Goal: Task Accomplishment & Management: Complete application form

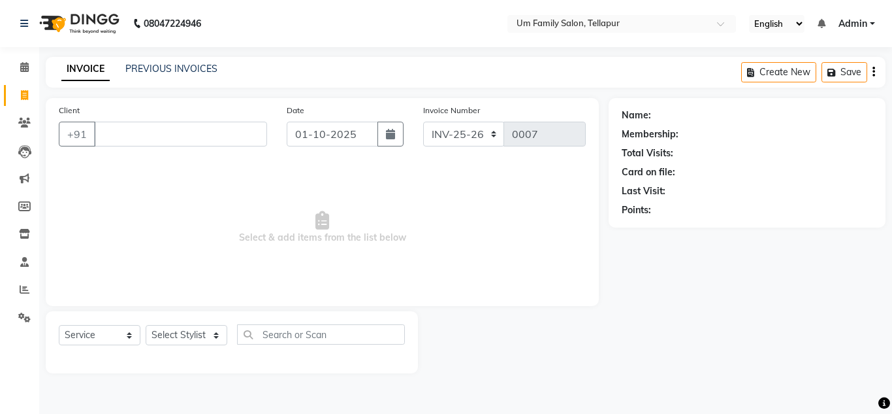
select select "service"
click at [173, 136] on input "Client" at bounding box center [180, 134] width 173 height 25
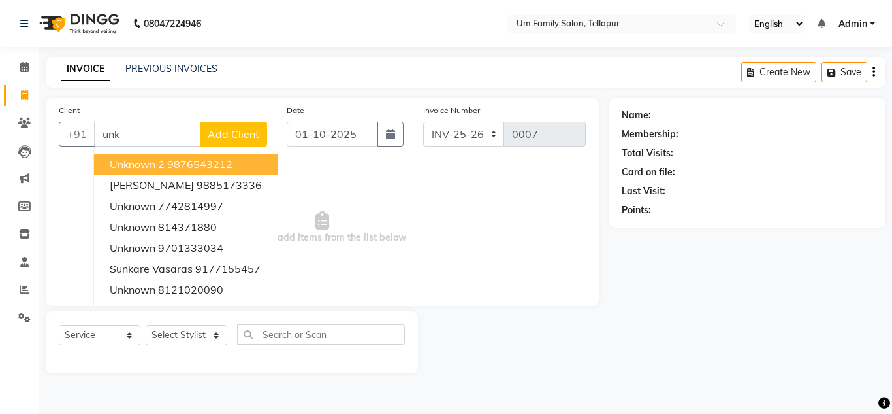
click at [200, 159] on ngb-highlight "9876543212" at bounding box center [199, 163] width 65 height 13
type input "9876543212"
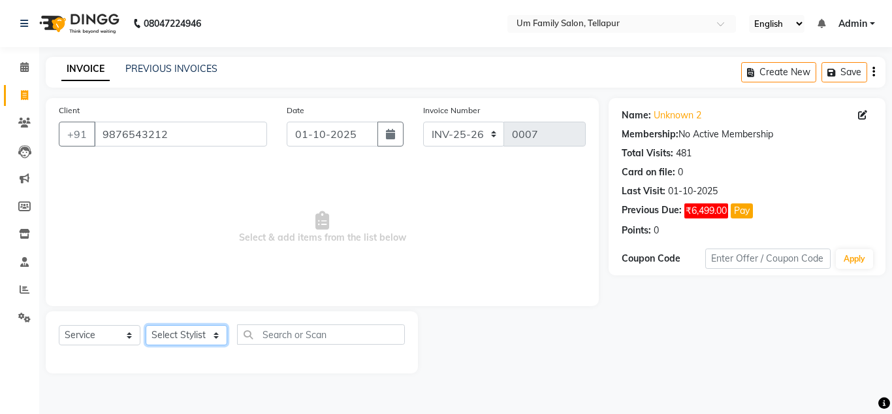
click at [191, 337] on select "Select Stylist Akash K. SAI pandu [PERSON_NAME]" at bounding box center [187, 335] width 82 height 20
select select "50956"
click at [146, 325] on select "Select Stylist Akash K. SAI pandu [PERSON_NAME]" at bounding box center [187, 335] width 82 height 20
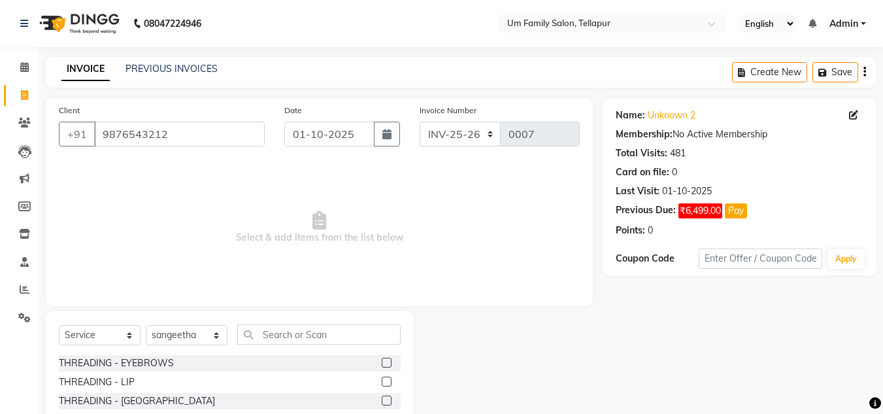
click at [382, 362] on label at bounding box center [387, 362] width 10 height 10
click at [382, 362] on input "checkbox" at bounding box center [386, 363] width 8 height 8
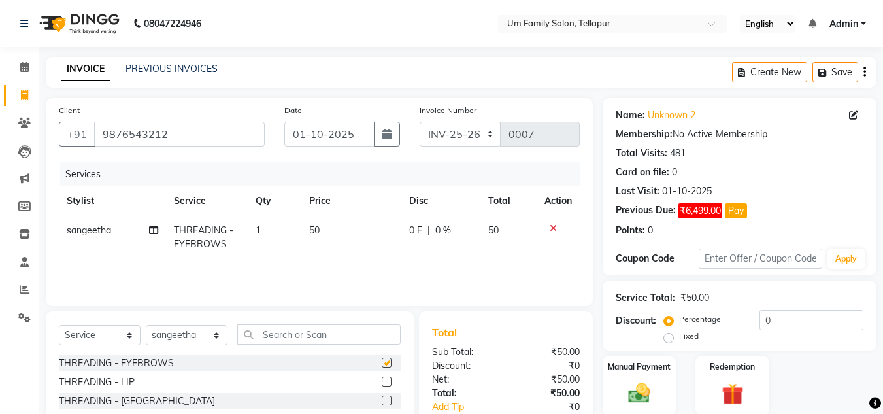
checkbox input "false"
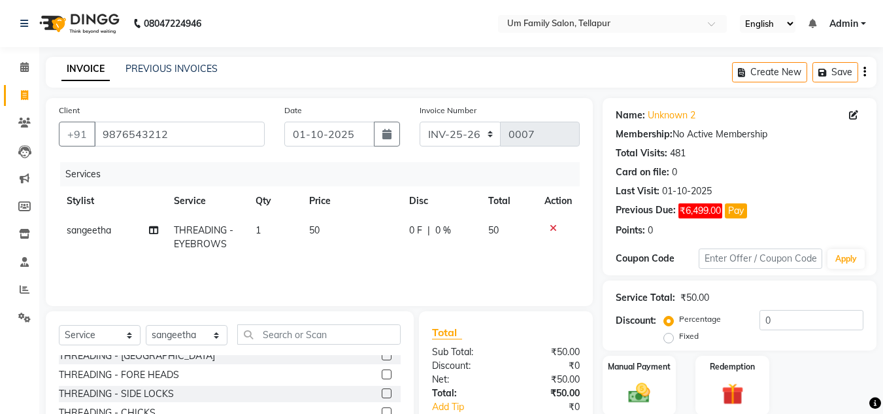
scroll to position [44, 0]
click at [382, 376] on label at bounding box center [387, 375] width 10 height 10
click at [382, 376] on input "checkbox" at bounding box center [386, 375] width 8 height 8
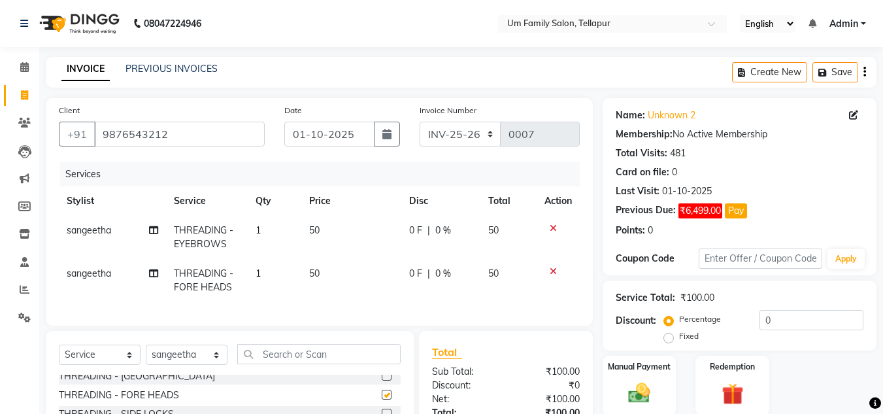
checkbox input "false"
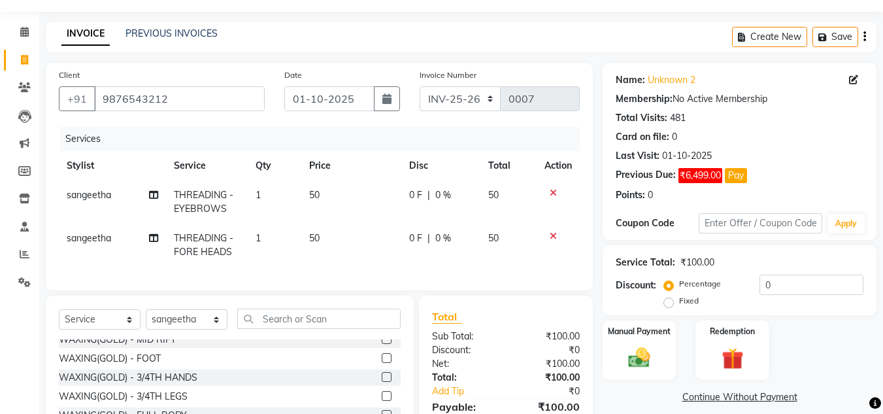
scroll to position [38, 0]
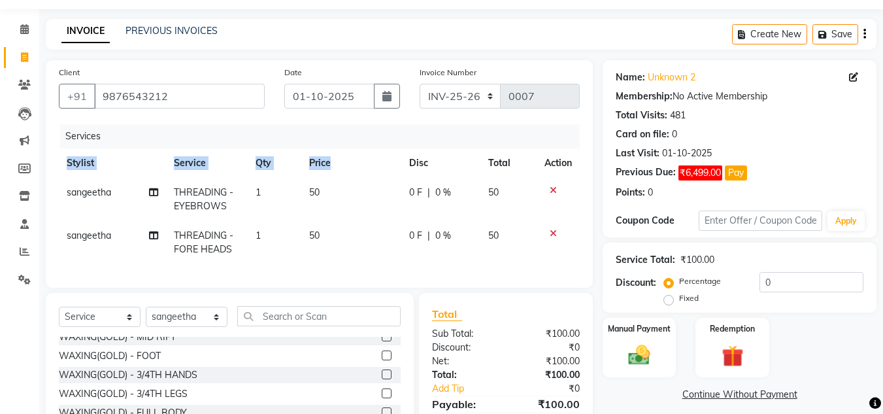
drag, startPoint x: 872, startPoint y: 71, endPoint x: 353, endPoint y: 174, distance: 528.2
click at [353, 174] on div "Services Stylist Service Qty Price Disc Total Action sangeetha THREADING - EYEB…" at bounding box center [319, 199] width 521 height 150
click at [381, 235] on td "50" at bounding box center [351, 242] width 100 height 43
select select "50956"
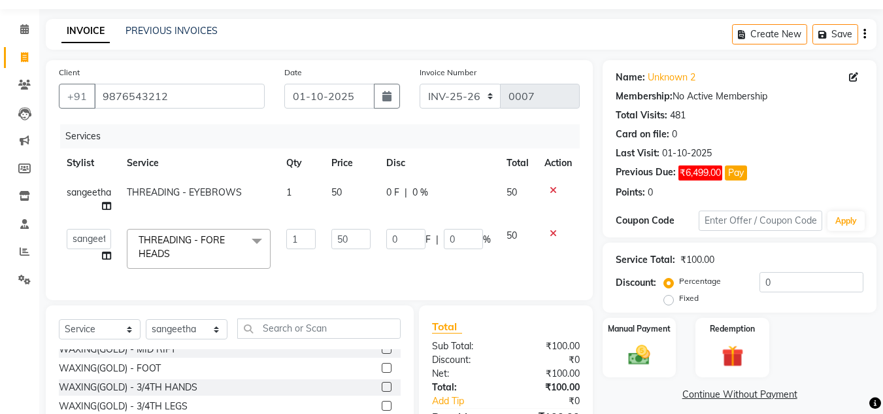
click at [381, 235] on td "0 F | 0 %" at bounding box center [438, 249] width 120 height 56
click at [167, 96] on input "9876543212" at bounding box center [179, 96] width 171 height 25
click at [553, 190] on icon at bounding box center [552, 190] width 7 height 9
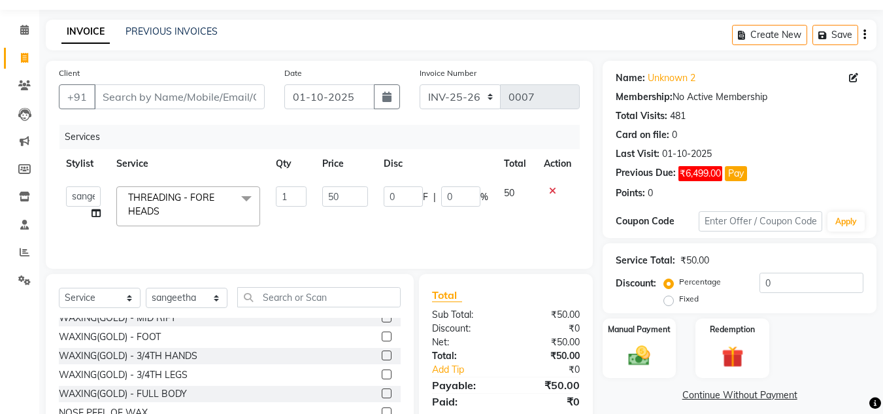
click at [553, 190] on icon at bounding box center [552, 190] width 7 height 9
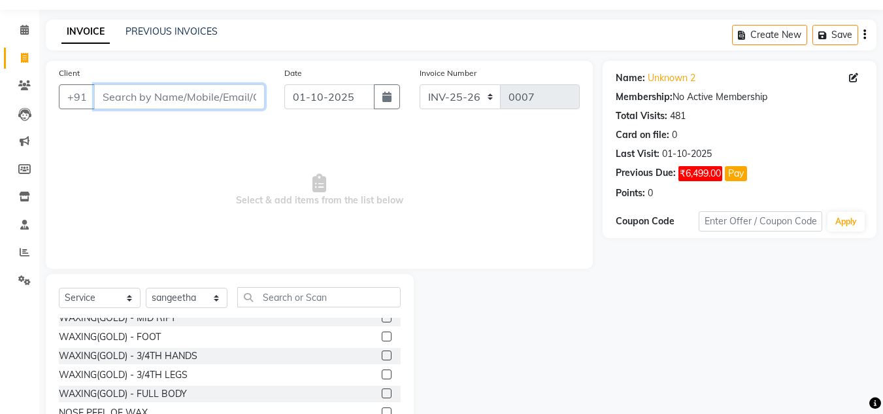
click at [241, 91] on input "Client" at bounding box center [179, 96] width 171 height 25
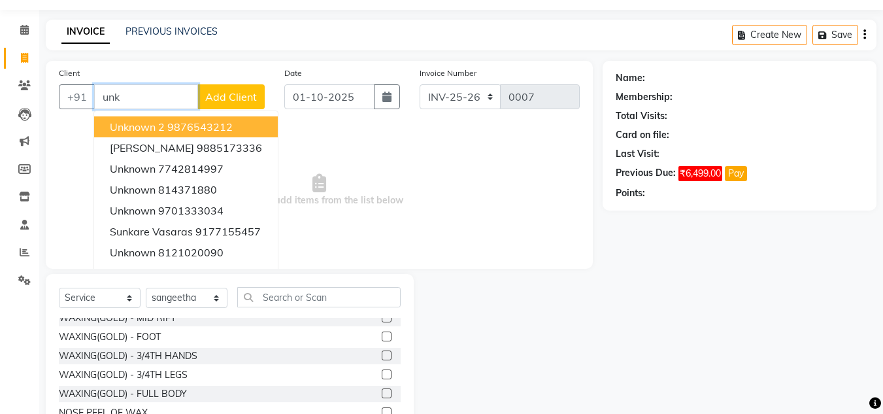
click at [169, 124] on ngb-highlight "9876543212" at bounding box center [199, 126] width 65 height 13
type input "9876543212"
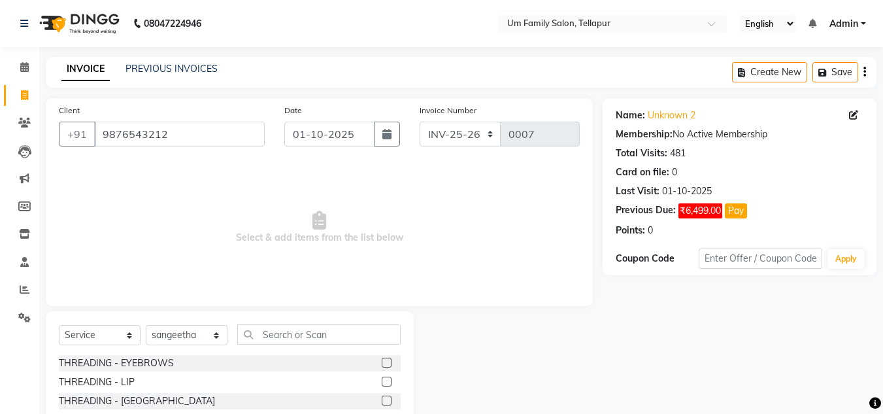
click at [382, 362] on label at bounding box center [387, 362] width 10 height 10
click at [382, 362] on input "checkbox" at bounding box center [386, 363] width 8 height 8
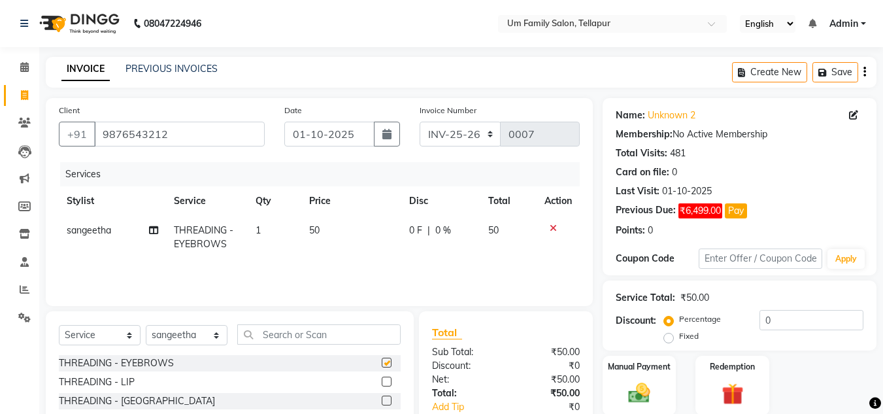
checkbox input "false"
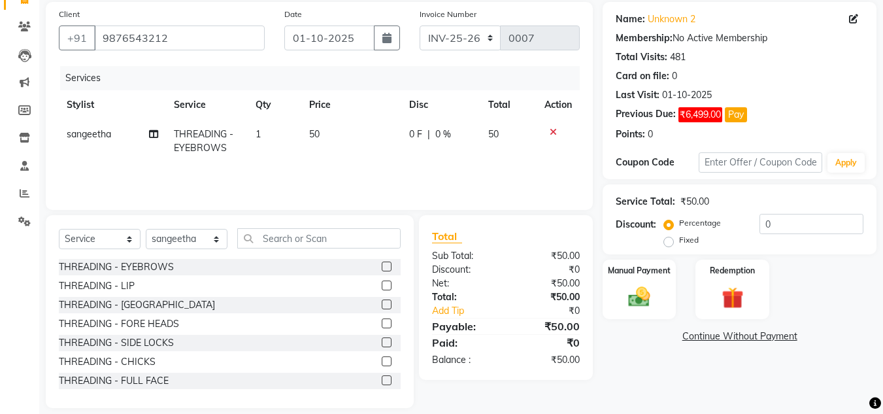
scroll to position [110, 0]
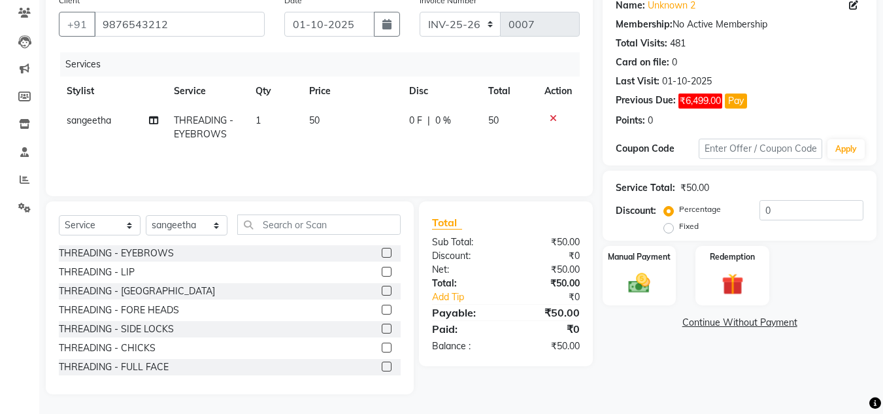
click at [382, 308] on label at bounding box center [387, 309] width 10 height 10
click at [382, 308] on input "checkbox" at bounding box center [386, 310] width 8 height 8
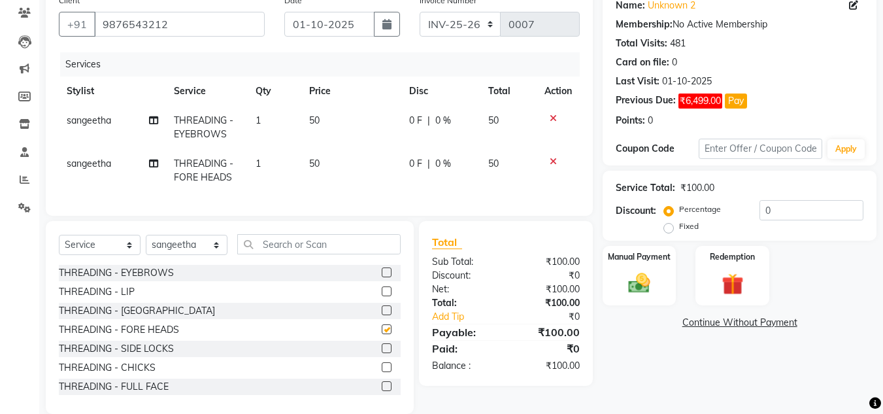
checkbox input "false"
click at [634, 280] on img at bounding box center [639, 283] width 37 height 26
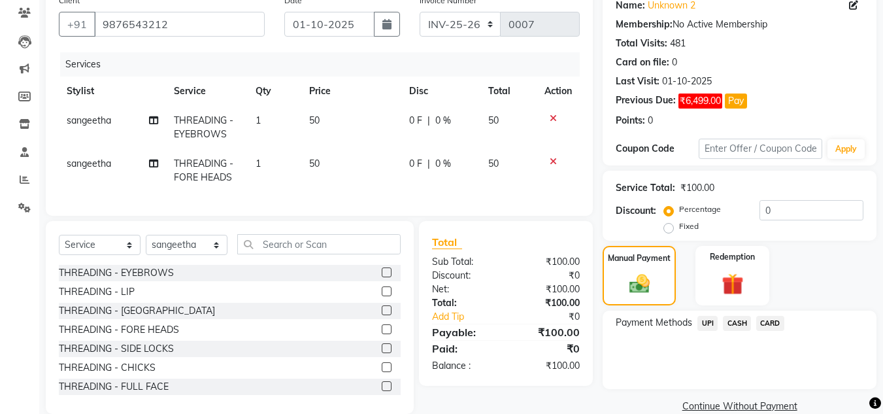
click at [708, 316] on span "UPI" at bounding box center [707, 323] width 20 height 15
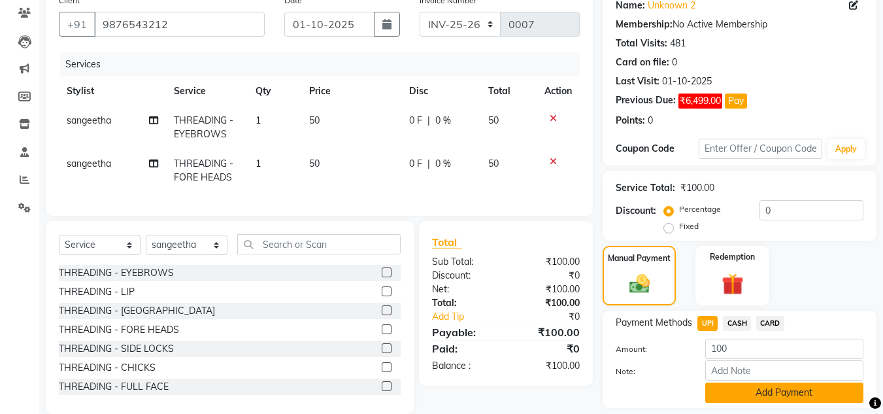
click at [775, 395] on button "Add Payment" at bounding box center [784, 392] width 158 height 20
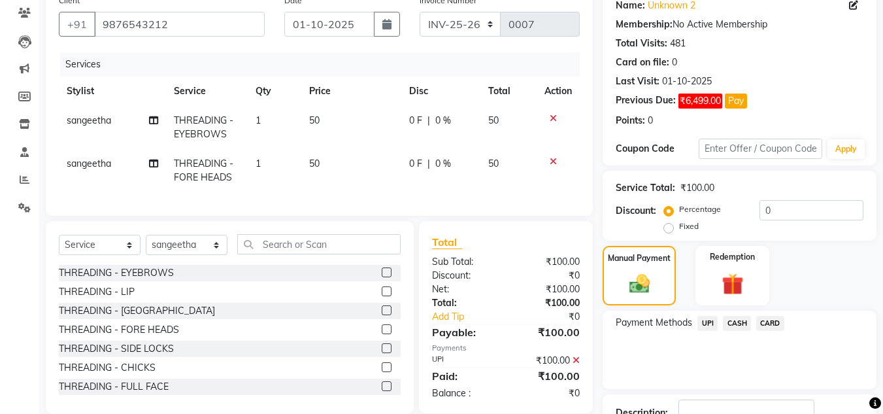
scroll to position [205, 0]
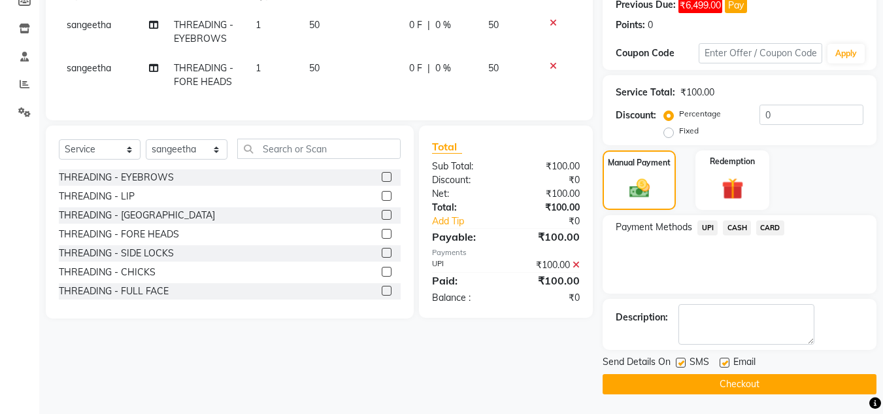
click at [772, 387] on button "Checkout" at bounding box center [739, 384] width 274 height 20
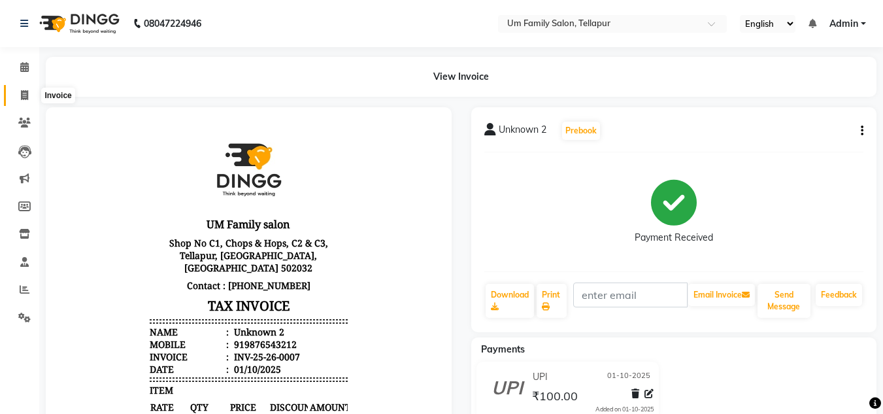
click at [23, 94] on icon at bounding box center [24, 95] width 7 height 10
select select "service"
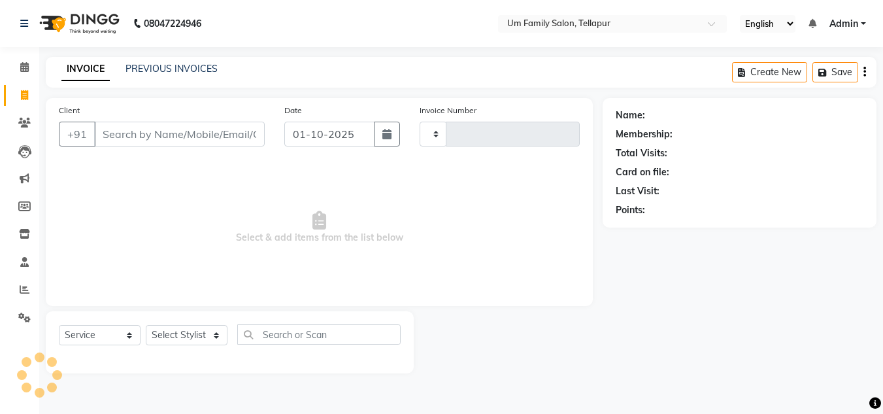
type input "0008"
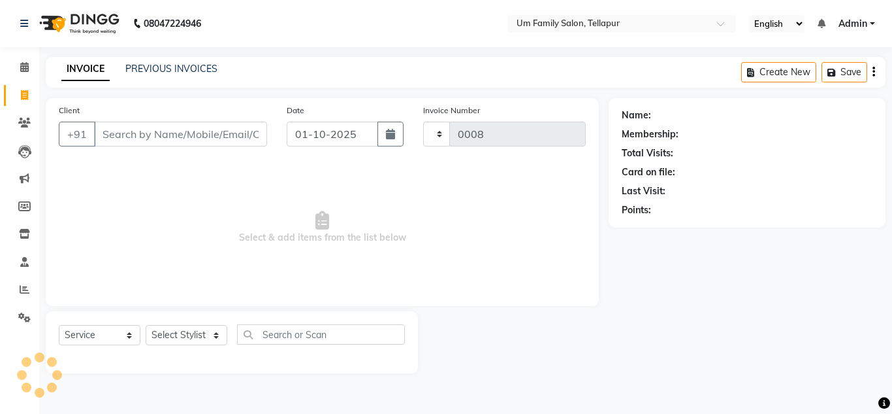
select select "5102"
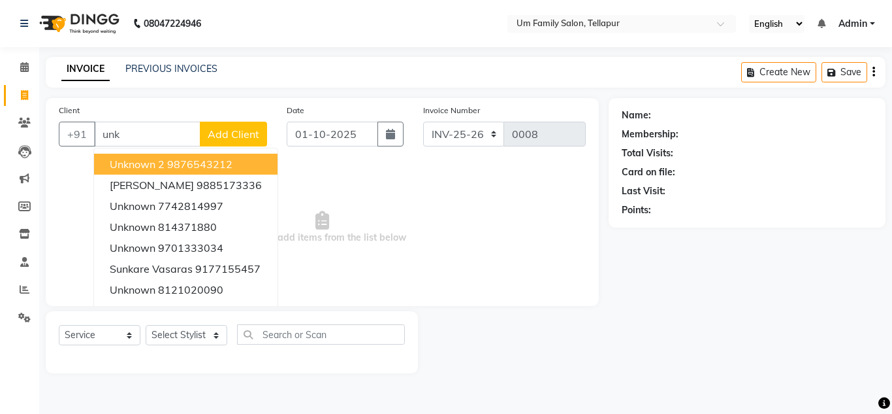
click at [156, 163] on span "Unknown 2" at bounding box center [137, 163] width 55 height 13
type input "9876543212"
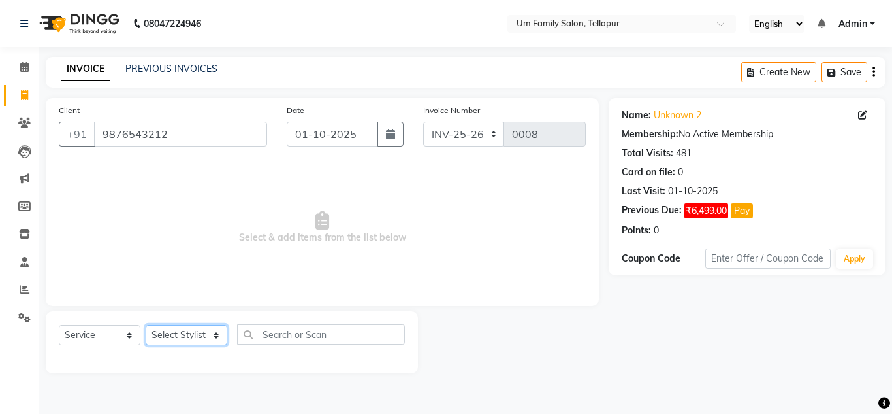
click at [179, 332] on select "Select Stylist Akash K. SAI pandu [PERSON_NAME]" at bounding box center [187, 335] width 82 height 20
select select "50956"
click at [146, 325] on select "Select Stylist Akash K. SAI pandu [PERSON_NAME]" at bounding box center [187, 335] width 82 height 20
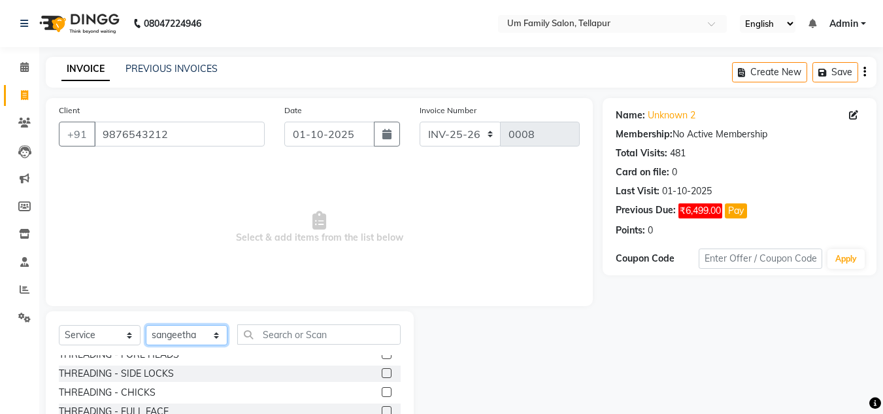
scroll to position [66, 0]
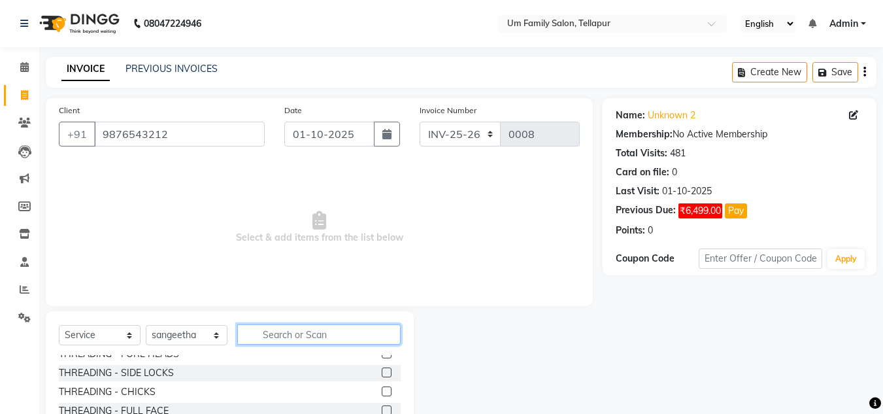
click at [270, 338] on input "text" at bounding box center [318, 334] width 163 height 20
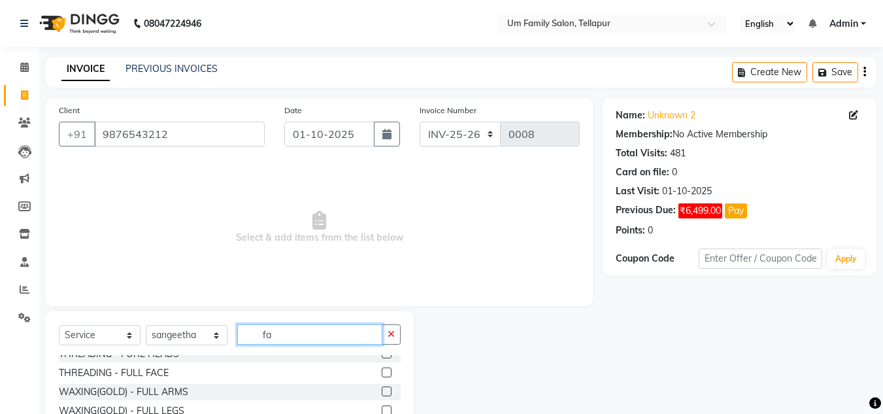
scroll to position [0, 0]
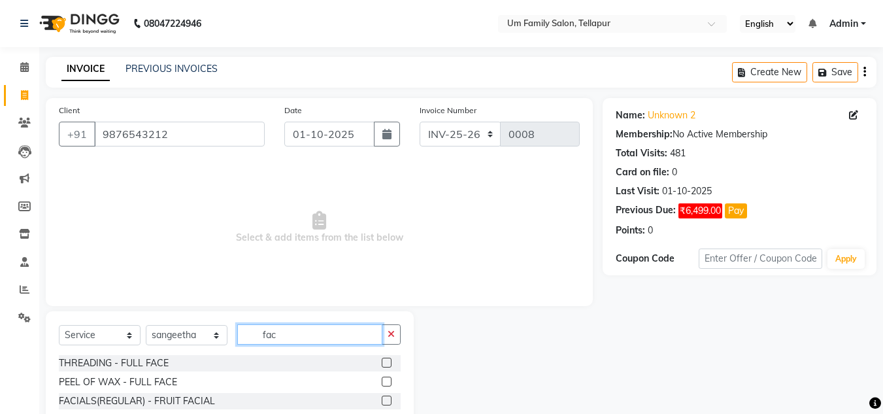
click at [285, 333] on input "fac" at bounding box center [309, 334] width 145 height 20
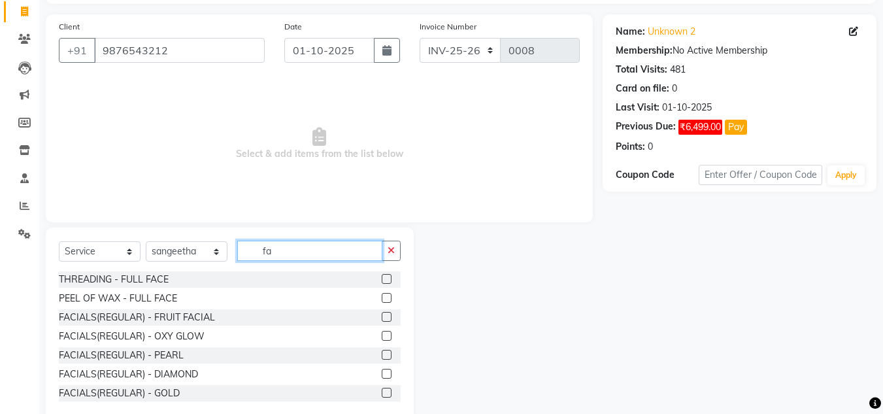
scroll to position [84, 0]
type input "fa"
drag, startPoint x: 267, startPoint y: 333, endPoint x: 255, endPoint y: 345, distance: 17.1
click at [255, 345] on div "THREADING - FULL FACE PEEL OF WAX - FULL FACE FACIALS(REGULAR) - FRUIT FACIAL F…" at bounding box center [230, 335] width 342 height 131
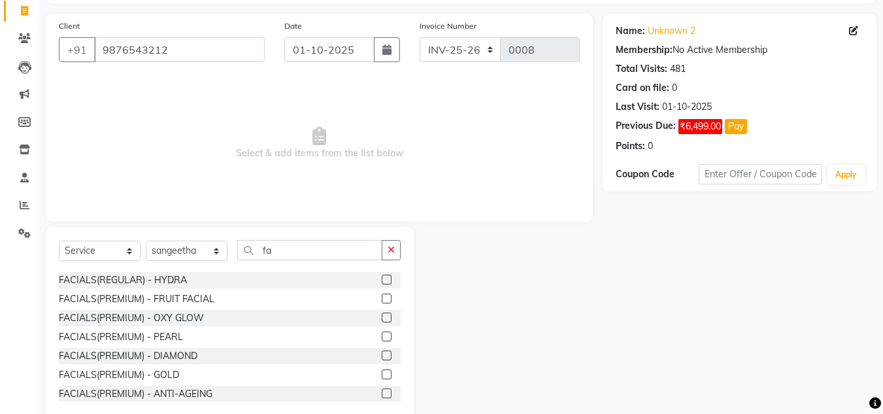
scroll to position [304, 0]
click at [382, 335] on label at bounding box center [387, 334] width 10 height 10
click at [382, 335] on input "checkbox" at bounding box center [386, 335] width 8 height 8
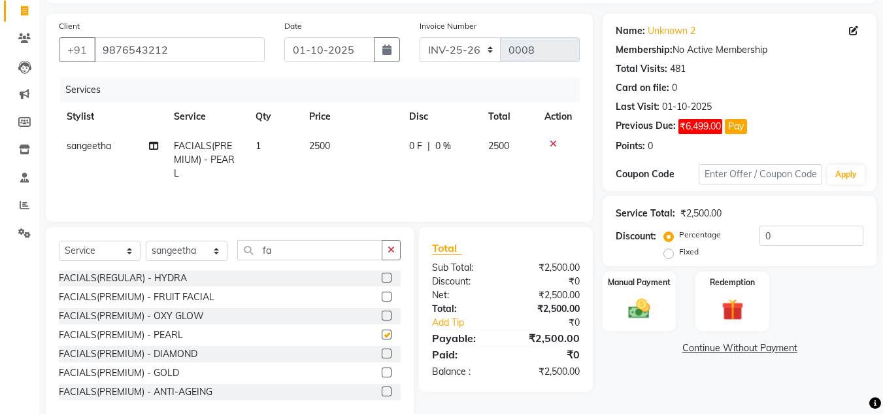
checkbox input "false"
click at [551, 143] on icon at bounding box center [552, 143] width 7 height 9
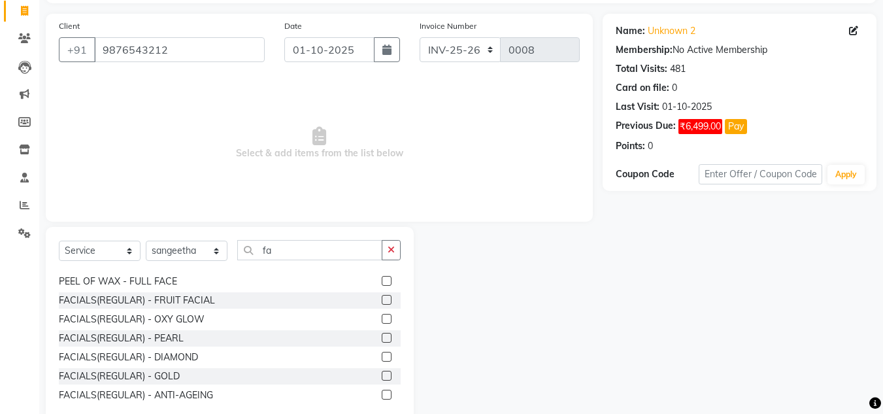
scroll to position [0, 0]
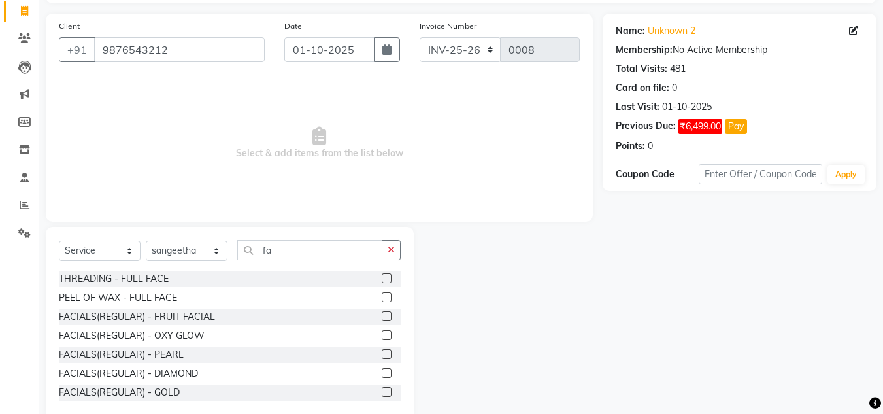
click at [382, 351] on label at bounding box center [387, 354] width 10 height 10
click at [382, 351] on input "checkbox" at bounding box center [386, 354] width 8 height 8
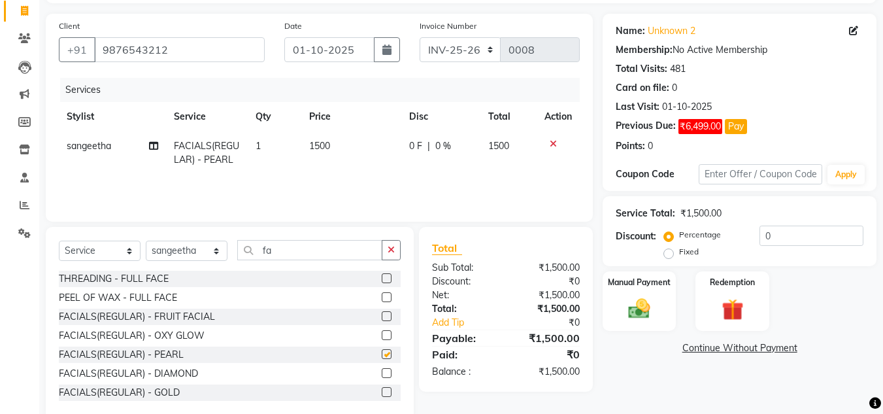
checkbox input "false"
click at [286, 249] on input "fa" at bounding box center [309, 250] width 145 height 20
type input "f"
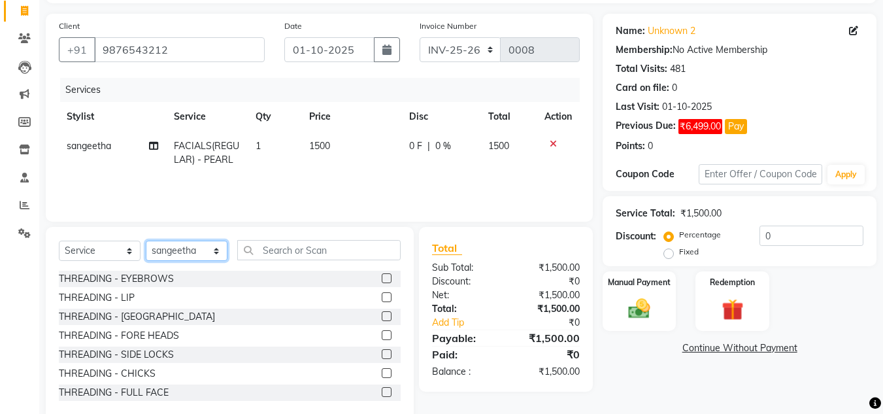
click at [219, 249] on select "Select Stylist Akash K. SAI pandu [PERSON_NAME]" at bounding box center [187, 250] width 82 height 20
select select "63063"
click at [146, 240] on select "Select Stylist Akash K. SAI pandu [PERSON_NAME]" at bounding box center [187, 250] width 82 height 20
click at [274, 247] on input "text" at bounding box center [318, 250] width 163 height 20
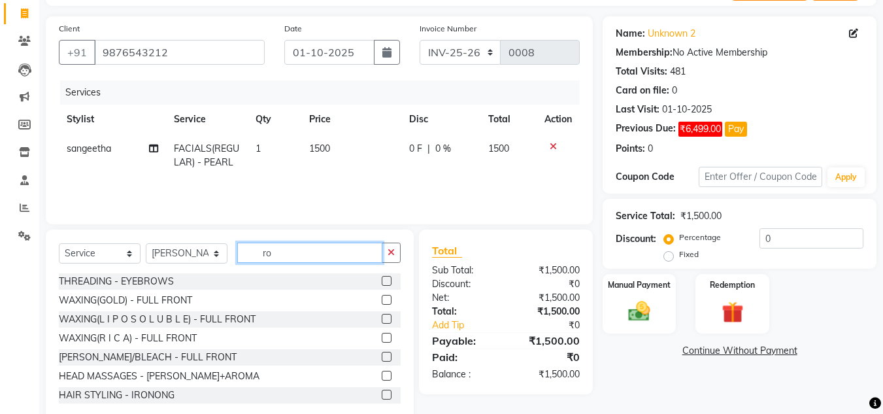
scroll to position [84, 0]
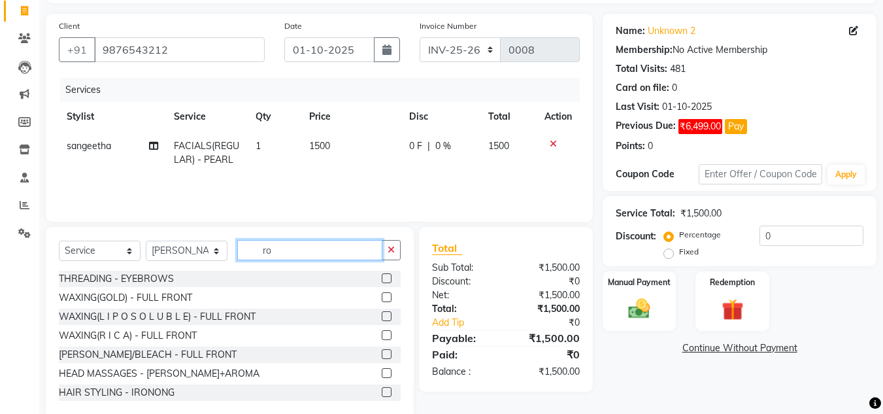
type input "r"
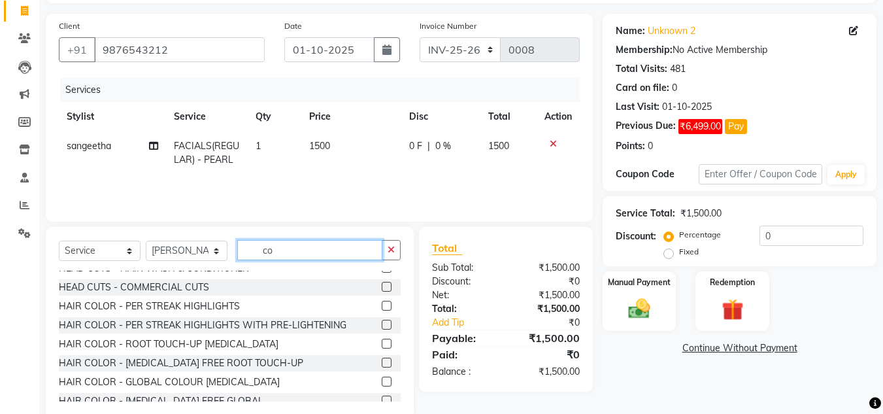
scroll to position [30, 0]
type input "co"
click at [382, 344] on label at bounding box center [387, 343] width 10 height 10
click at [382, 344] on input "checkbox" at bounding box center [386, 343] width 8 height 8
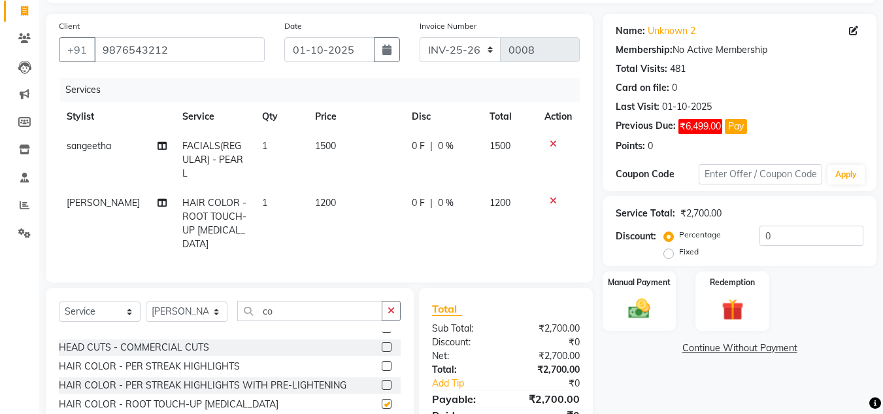
checkbox input "false"
click at [331, 137] on td "1500" at bounding box center [355, 159] width 97 height 57
select select "50956"
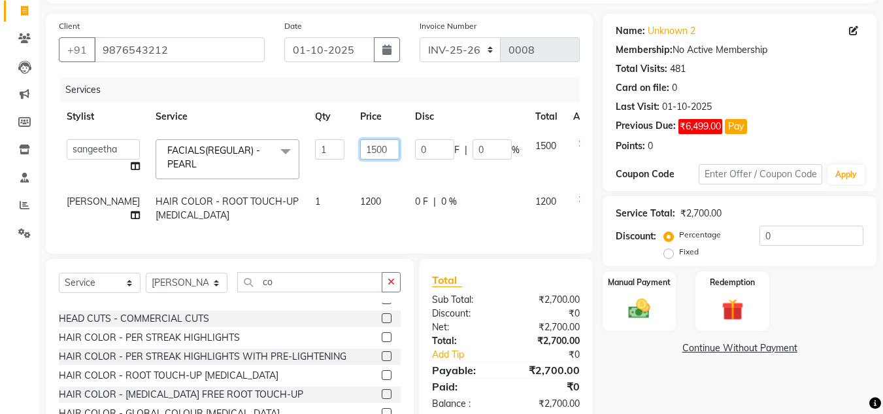
click at [360, 148] on input "1500" at bounding box center [379, 149] width 39 height 20
type input "1425"
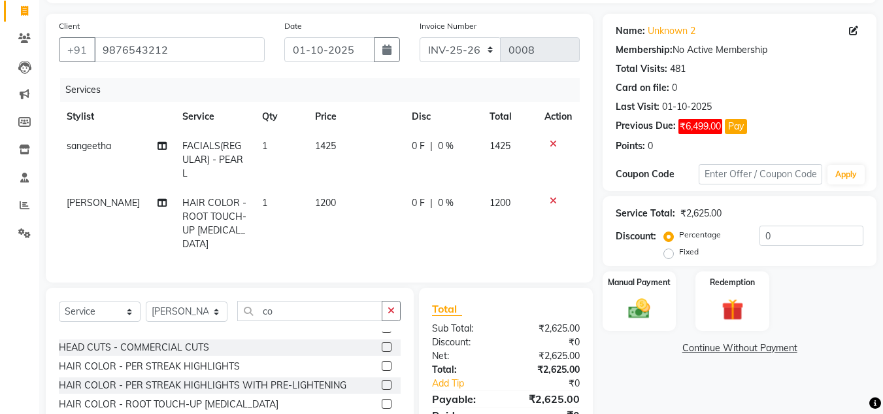
click at [352, 194] on td "1200" at bounding box center [355, 223] width 97 height 71
select select "63063"
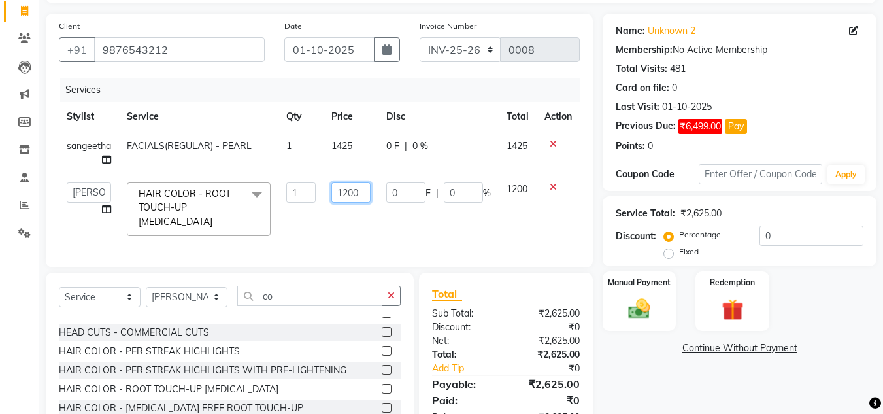
click at [361, 193] on input "1200" at bounding box center [350, 192] width 39 height 20
type input "1"
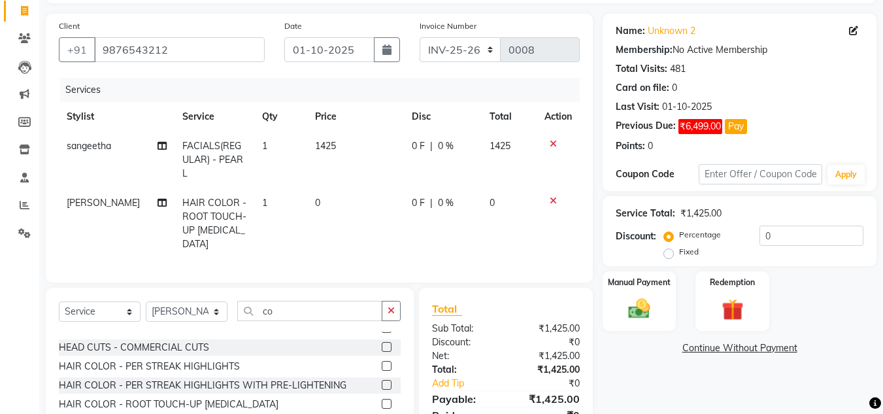
click at [350, 146] on td "1425" at bounding box center [355, 159] width 97 height 57
select select "50956"
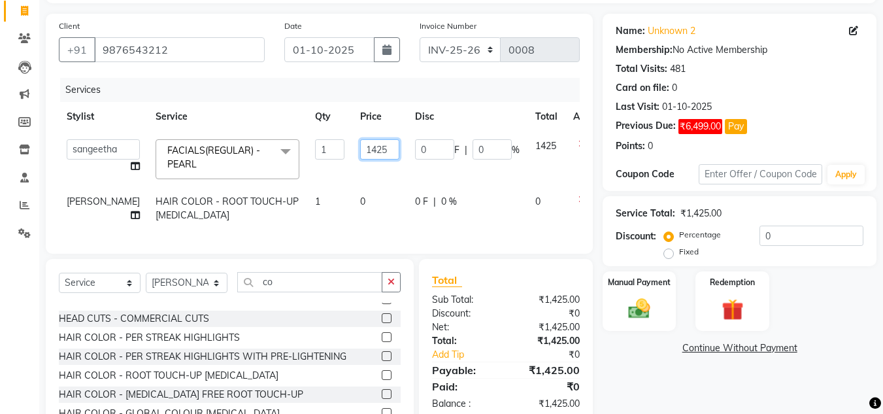
click at [360, 147] on input "1425" at bounding box center [379, 149] width 39 height 20
type input "1500"
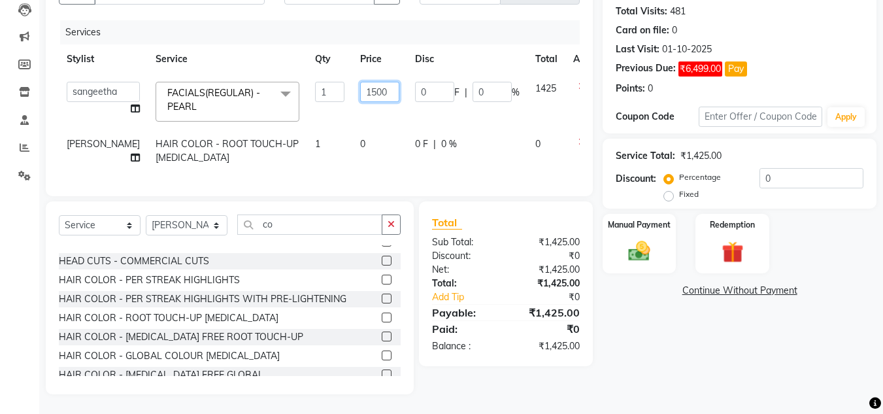
scroll to position [151, 0]
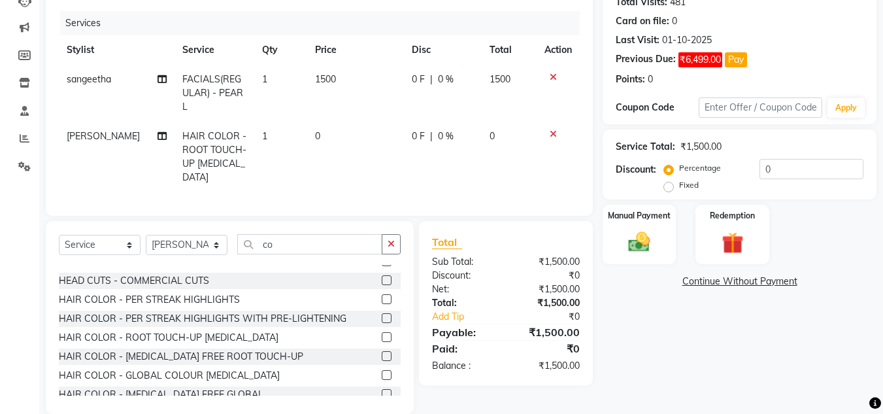
click at [551, 132] on td at bounding box center [557, 157] width 43 height 71
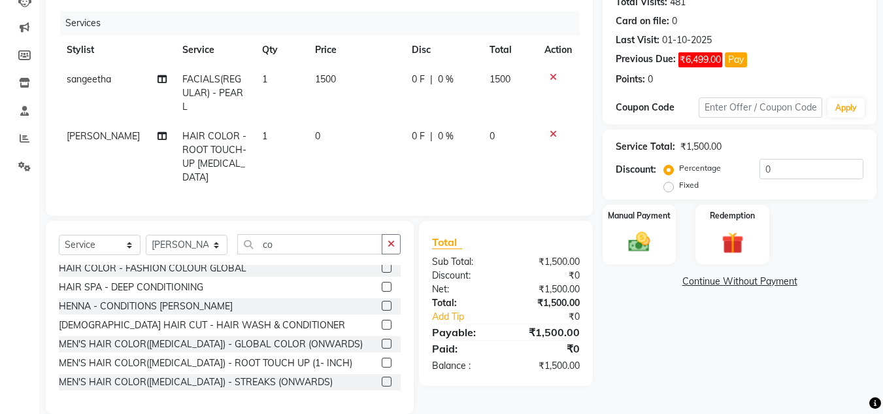
scroll to position [210, 0]
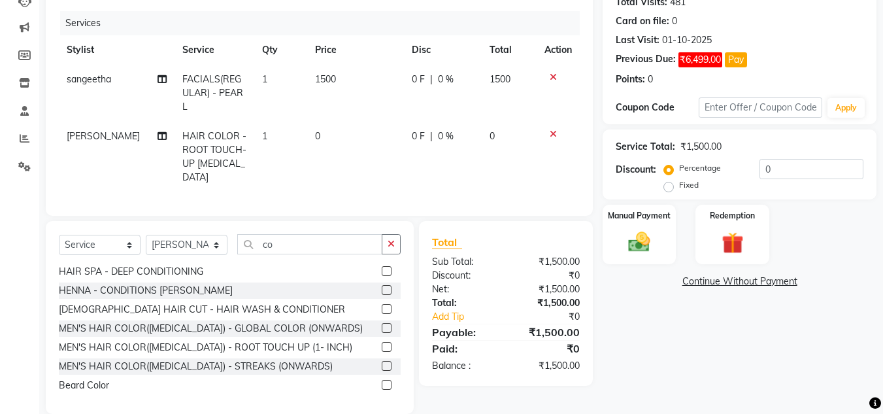
click at [382, 342] on label at bounding box center [387, 347] width 10 height 10
click at [382, 343] on input "checkbox" at bounding box center [386, 347] width 8 height 8
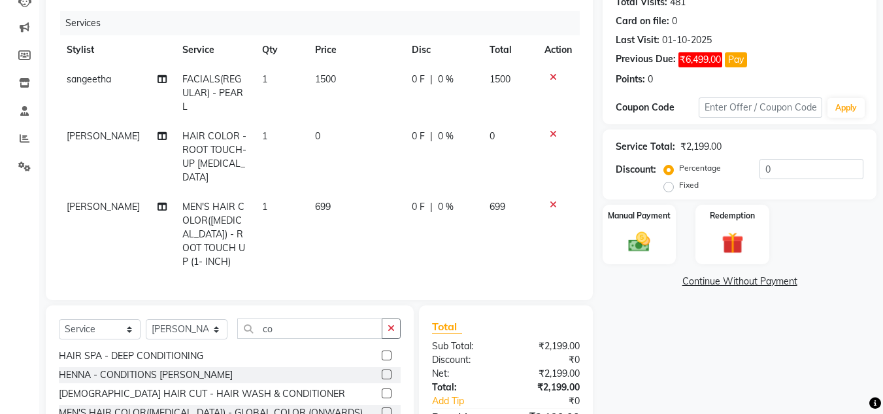
click at [554, 200] on icon at bounding box center [552, 204] width 7 height 9
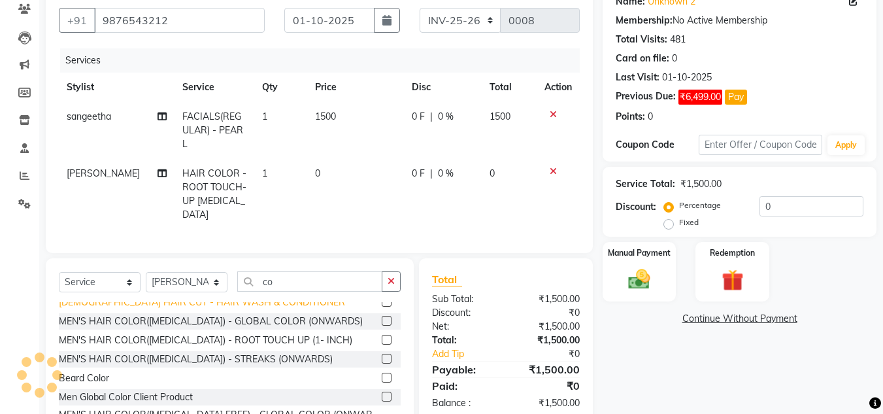
scroll to position [254, 0]
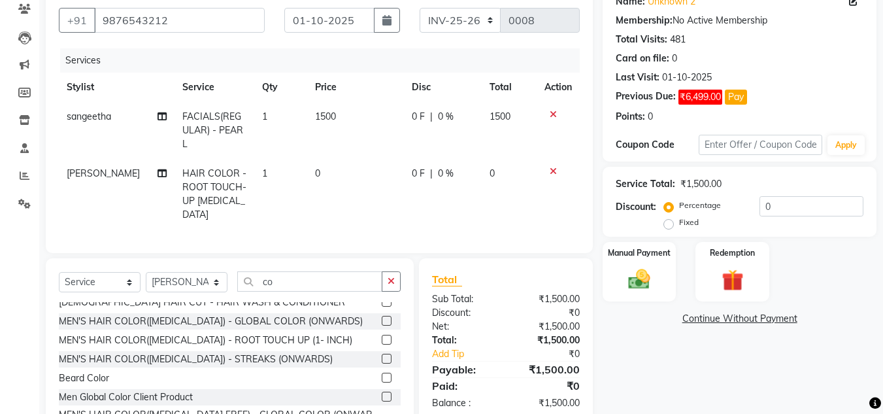
click at [382, 335] on label at bounding box center [387, 340] width 10 height 10
click at [382, 336] on input "checkbox" at bounding box center [386, 340] width 8 height 8
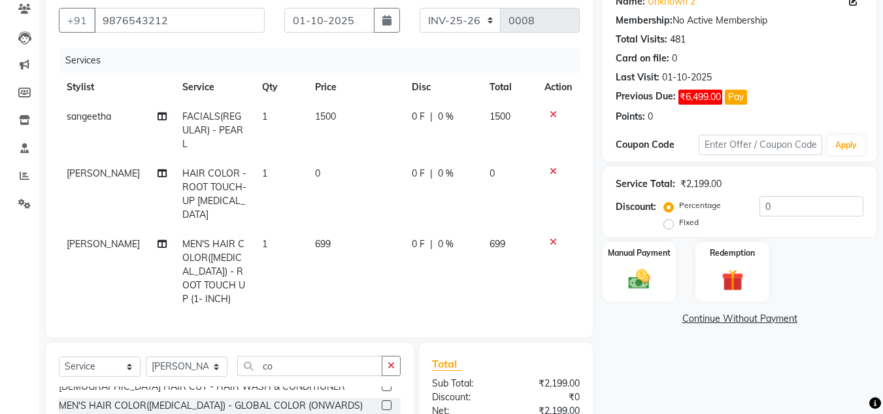
checkbox input "false"
click at [555, 237] on icon at bounding box center [552, 241] width 7 height 9
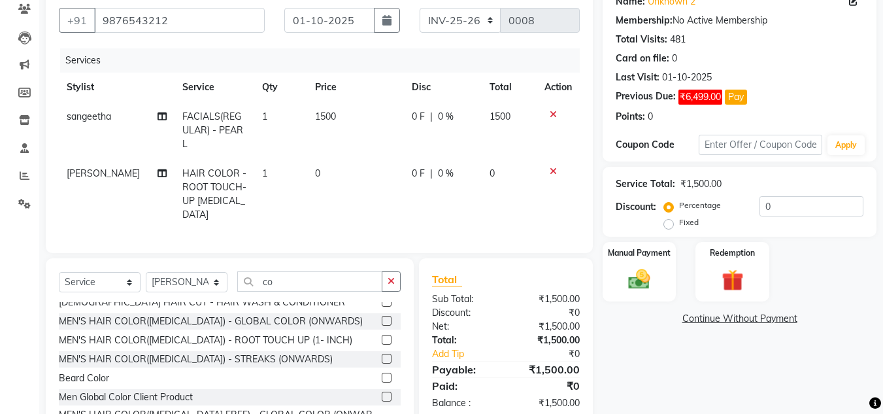
click at [551, 167] on icon at bounding box center [552, 171] width 7 height 9
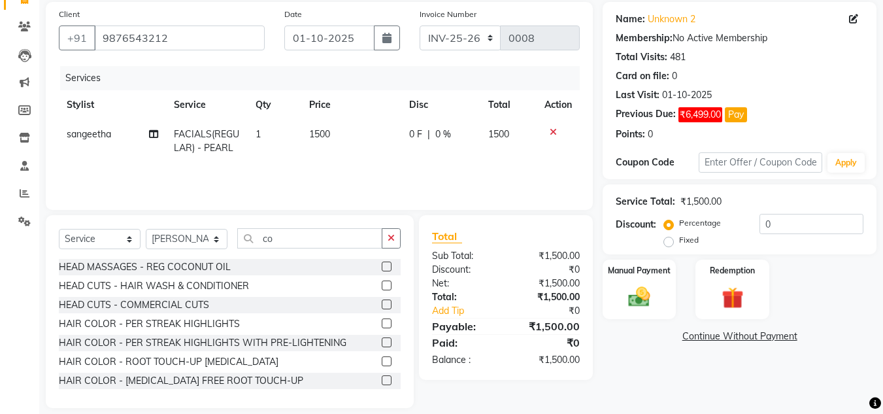
scroll to position [110, 0]
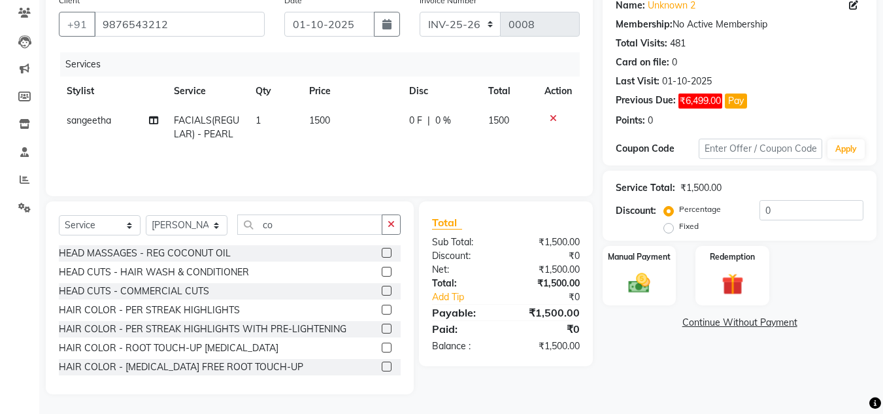
click at [382, 346] on label at bounding box center [387, 347] width 10 height 10
click at [382, 346] on input "checkbox" at bounding box center [386, 348] width 8 height 8
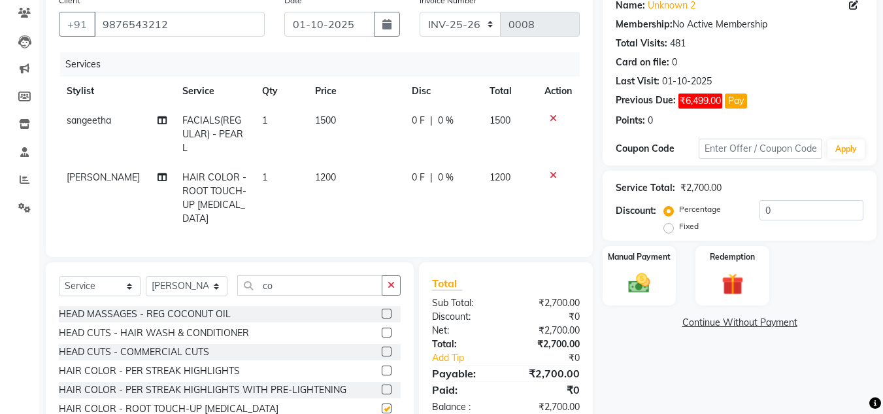
checkbox input "false"
click at [335, 163] on td "1200" at bounding box center [355, 198] width 97 height 71
select select "63063"
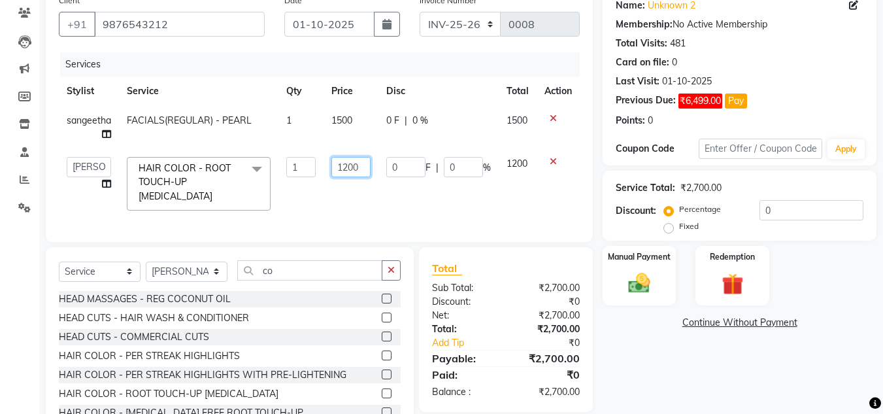
click at [362, 166] on input "1200" at bounding box center [350, 167] width 39 height 20
type input "1800"
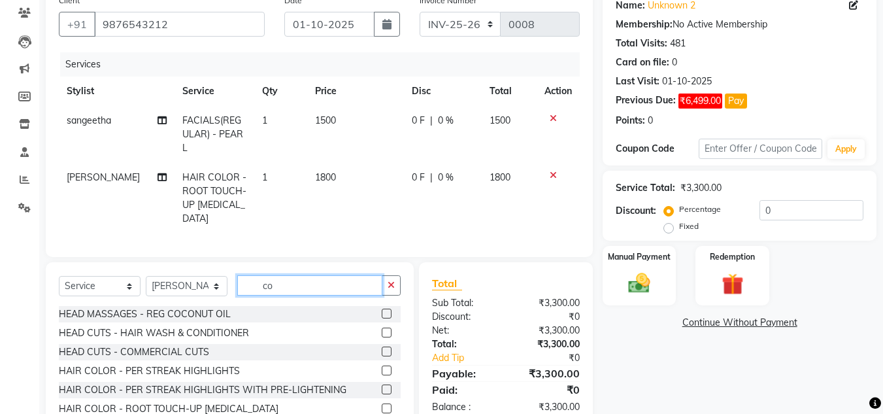
click at [282, 275] on input "co" at bounding box center [309, 285] width 145 height 20
type input "c"
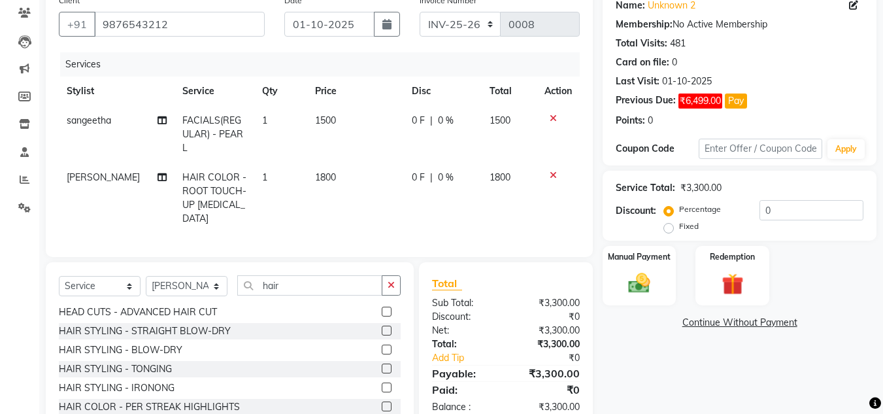
scroll to position [0, 0]
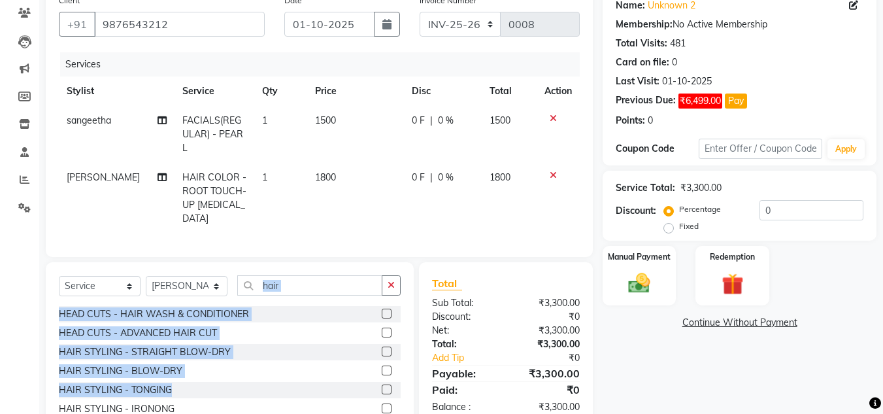
drag, startPoint x: 180, startPoint y: 353, endPoint x: 296, endPoint y: 266, distance: 145.2
click at [296, 266] on div "Select Service Product Membership Package Voucher Prepaid Gift Card Select Styl…" at bounding box center [230, 358] width 368 height 193
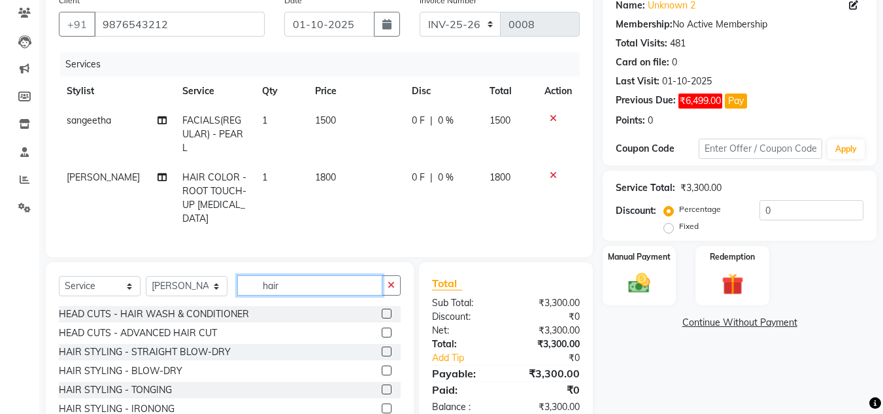
click at [296, 275] on input "hair" at bounding box center [309, 285] width 145 height 20
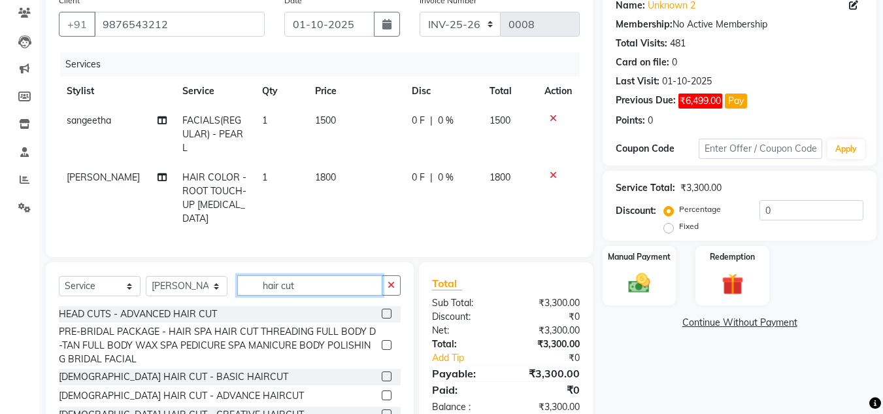
type input "hair cut"
click at [382, 371] on label at bounding box center [387, 376] width 10 height 10
click at [382, 372] on input "checkbox" at bounding box center [386, 376] width 8 height 8
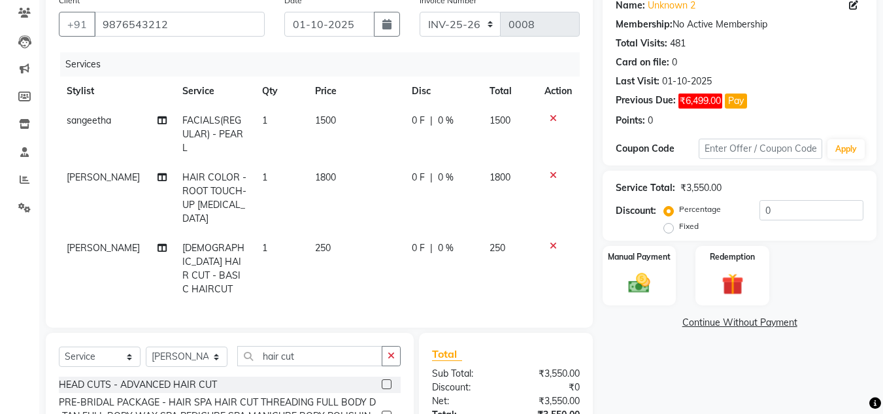
click at [554, 241] on icon at bounding box center [552, 245] width 7 height 9
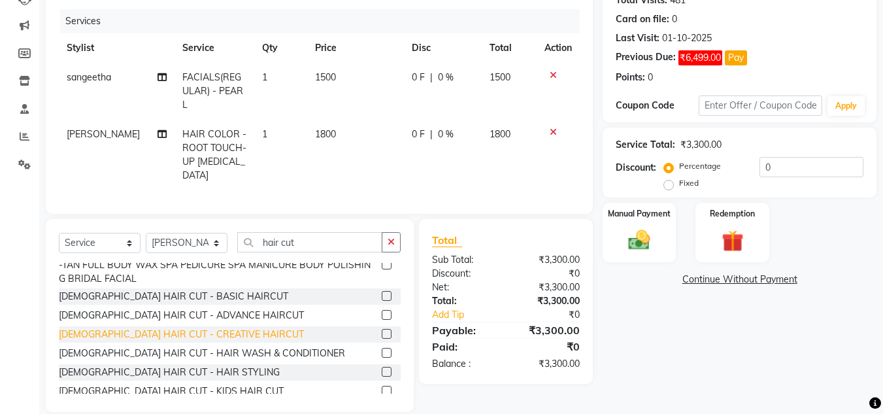
scroll to position [37, 0]
click at [382, 291] on label at bounding box center [387, 296] width 10 height 10
click at [382, 293] on input "checkbox" at bounding box center [386, 297] width 8 height 8
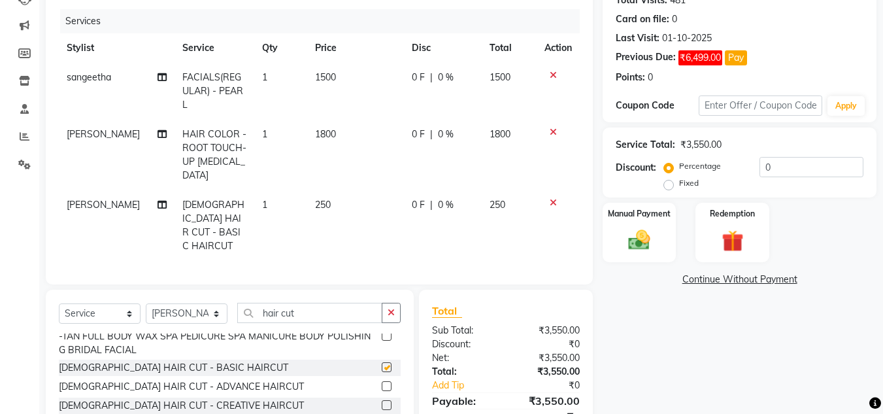
checkbox input "false"
click at [550, 198] on icon at bounding box center [552, 202] width 7 height 9
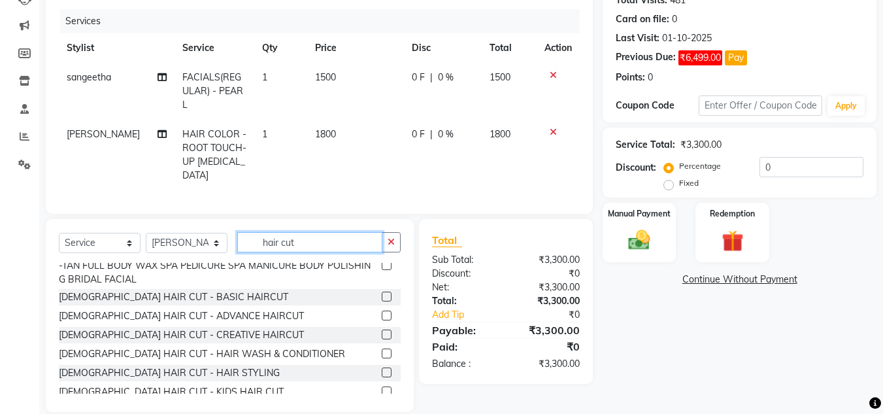
click at [258, 232] on input "hair cut" at bounding box center [309, 242] width 145 height 20
click at [299, 232] on input "hair cut" at bounding box center [309, 242] width 145 height 20
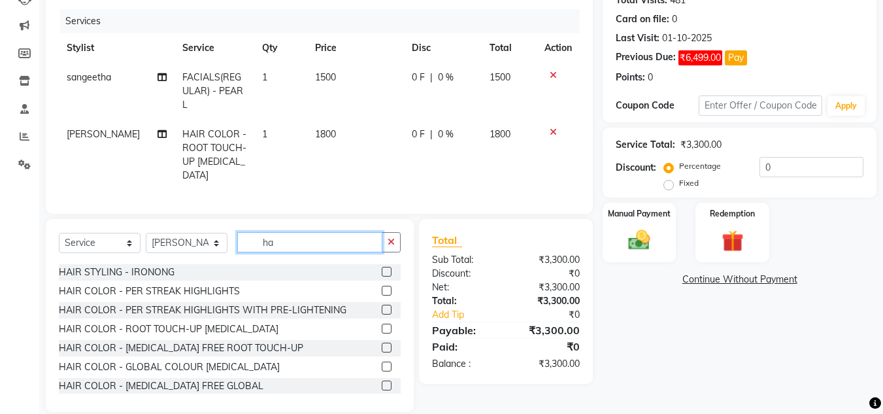
type input "h"
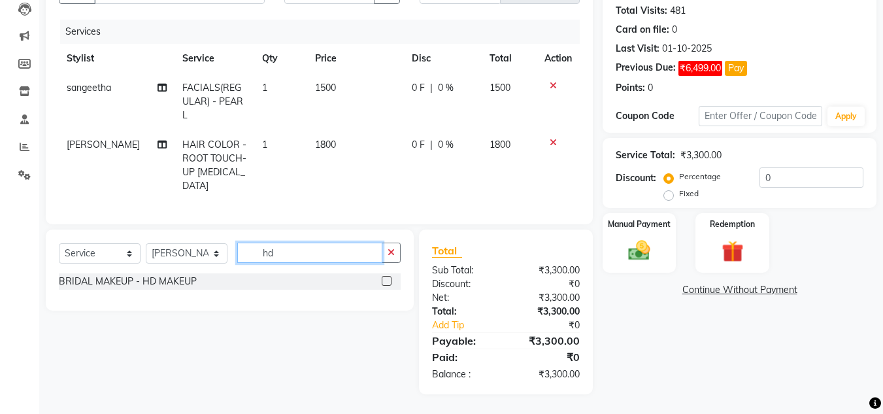
scroll to position [0, 0]
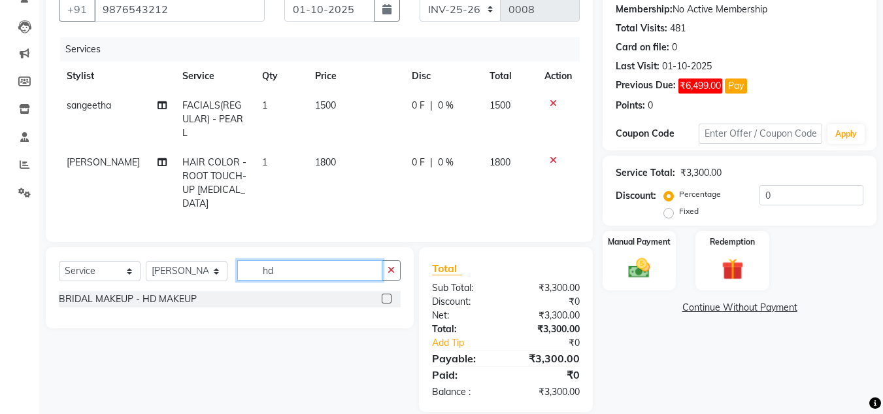
click at [301, 260] on input "hd" at bounding box center [309, 270] width 145 height 20
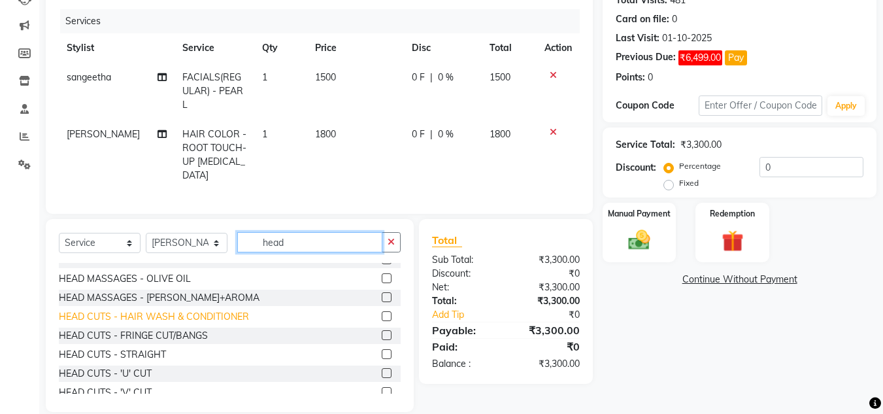
scroll to position [50, 0]
type input "head"
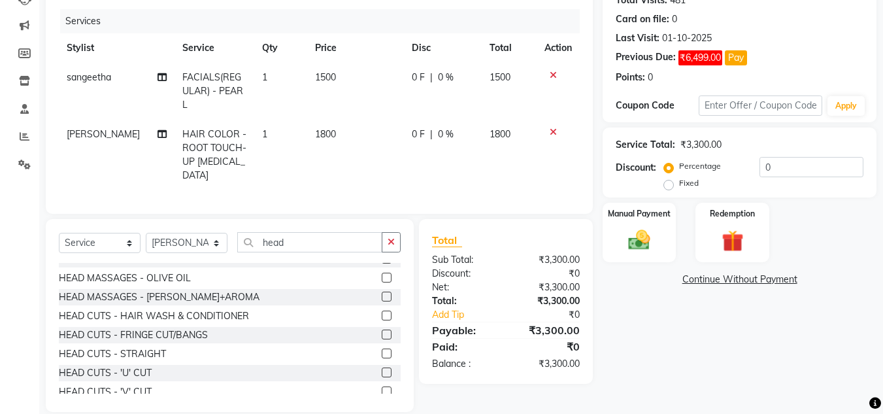
click at [382, 367] on label at bounding box center [387, 372] width 10 height 10
click at [382, 368] on input "checkbox" at bounding box center [386, 372] width 8 height 8
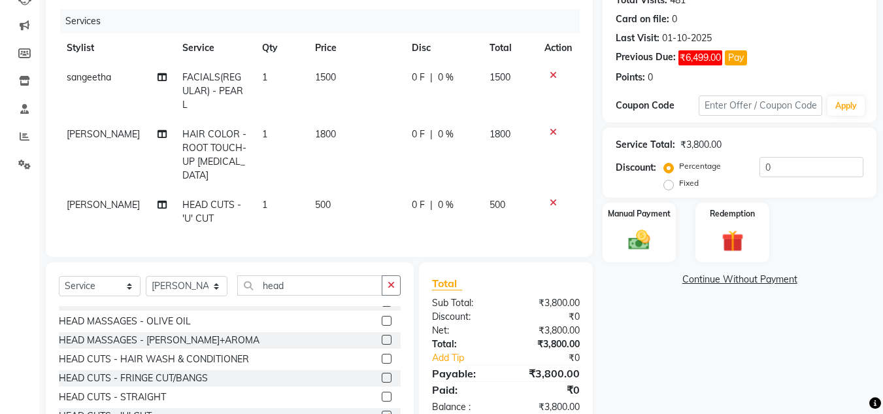
checkbox input "false"
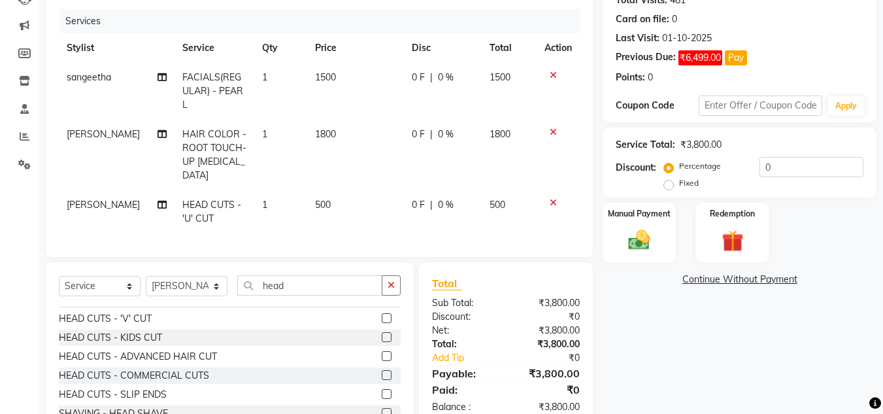
scroll to position [171, 0]
click at [639, 243] on img at bounding box center [639, 240] width 37 height 26
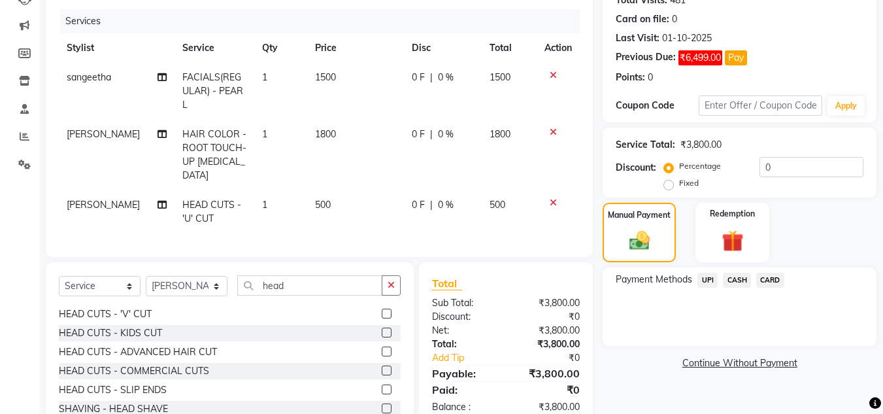
click at [710, 277] on span "UPI" at bounding box center [707, 279] width 20 height 15
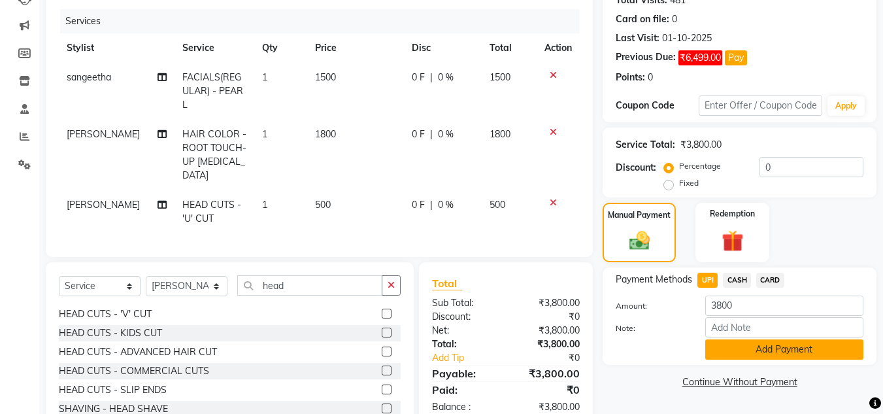
click at [765, 350] on button "Add Payment" at bounding box center [784, 349] width 158 height 20
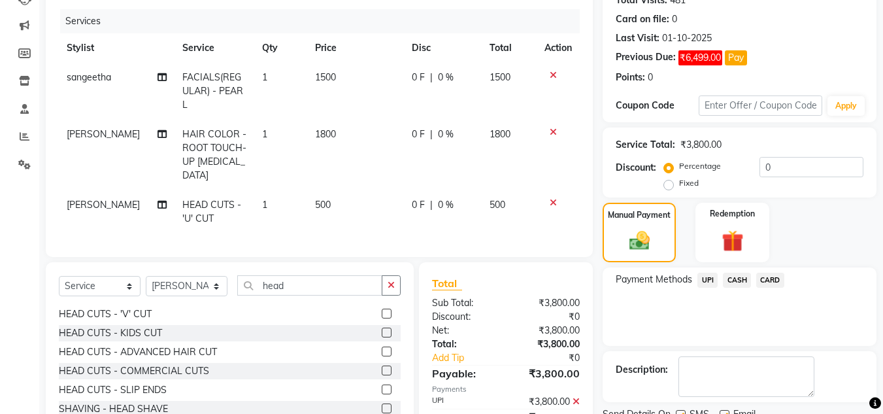
scroll to position [205, 0]
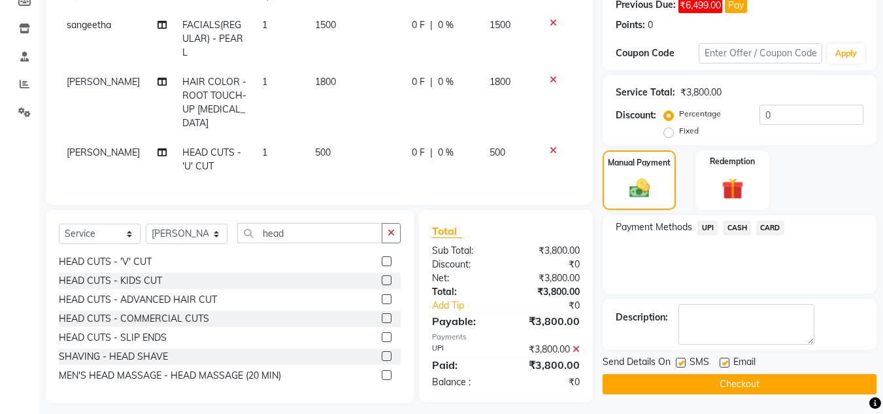
click at [753, 384] on button "Checkout" at bounding box center [739, 384] width 274 height 20
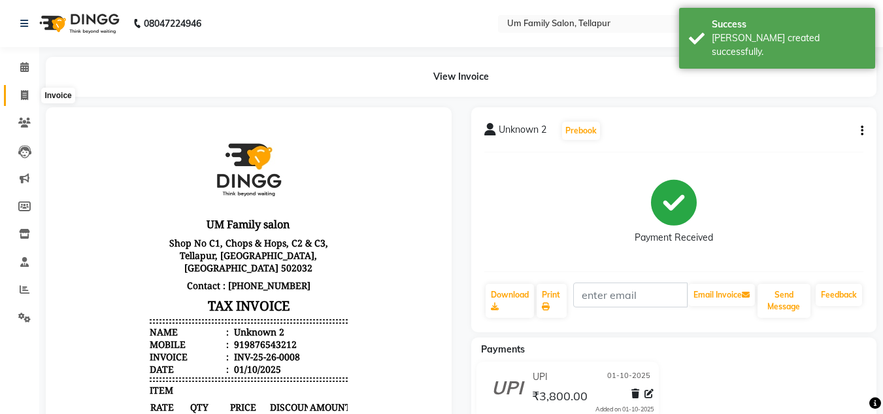
click at [25, 92] on icon at bounding box center [24, 95] width 7 height 10
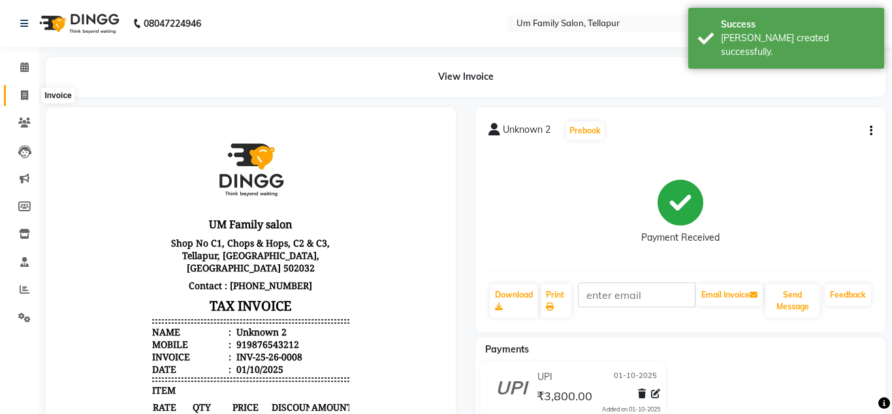
select select "service"
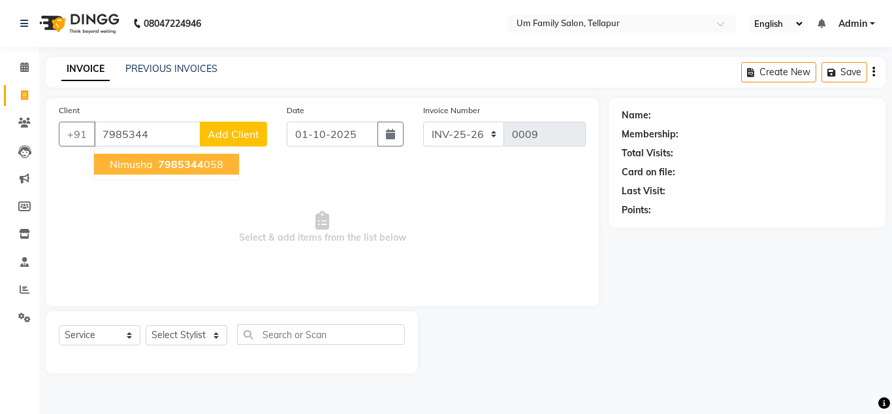
click at [174, 164] on span "7985344" at bounding box center [181, 163] width 46 height 13
type input "7985344058"
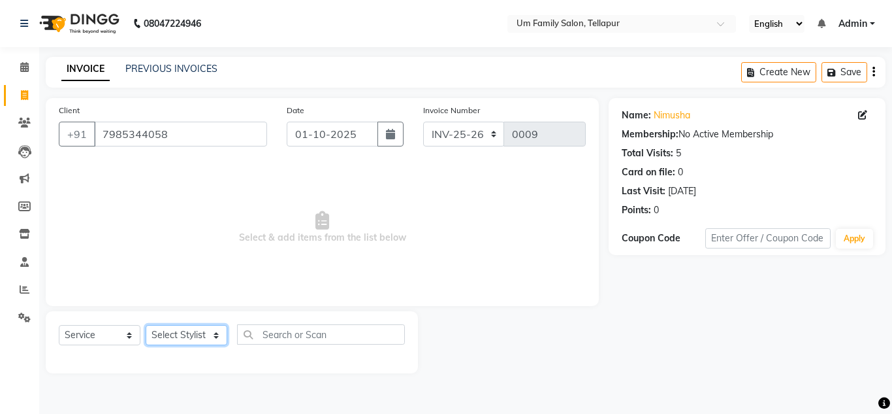
click at [189, 334] on select "Select Stylist Akash K. SAI pandu [PERSON_NAME]" at bounding box center [187, 335] width 82 height 20
select select "50956"
click at [146, 325] on select "Select Stylist Akash K. SAI pandu [PERSON_NAME]" at bounding box center [187, 335] width 82 height 20
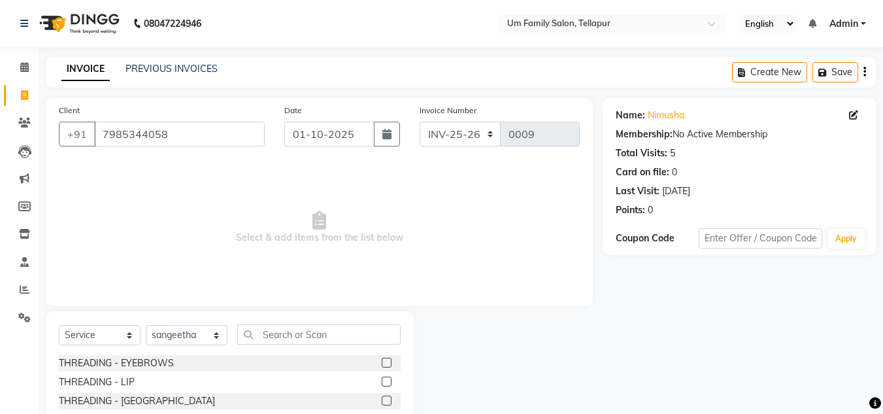
click at [382, 361] on label at bounding box center [387, 362] width 10 height 10
click at [382, 361] on input "checkbox" at bounding box center [386, 363] width 8 height 8
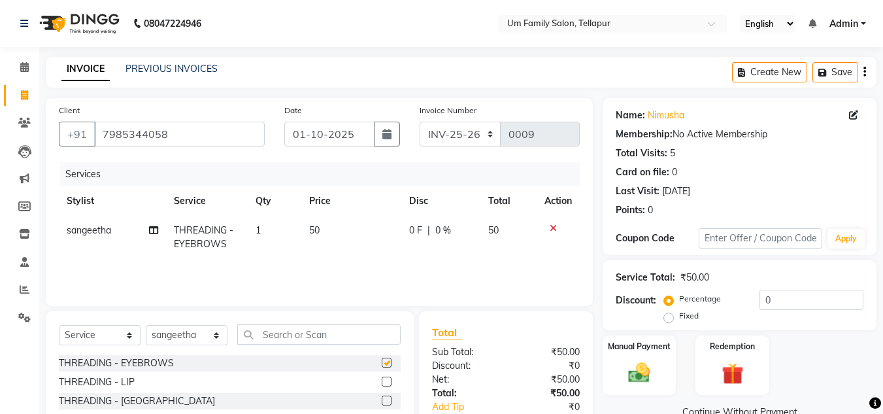
checkbox input "false"
click at [382, 378] on label at bounding box center [387, 381] width 10 height 10
click at [382, 378] on input "checkbox" at bounding box center [386, 382] width 8 height 8
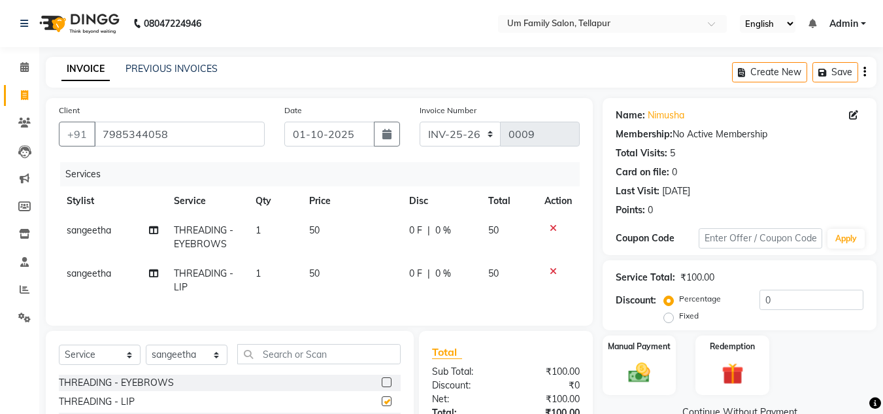
checkbox input "false"
click at [636, 372] on img at bounding box center [639, 372] width 37 height 26
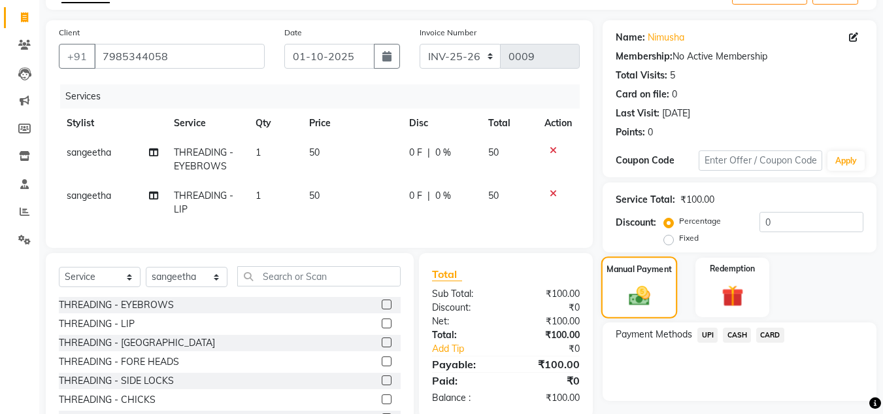
scroll to position [78, 0]
click at [705, 328] on span "UPI" at bounding box center [707, 334] width 20 height 15
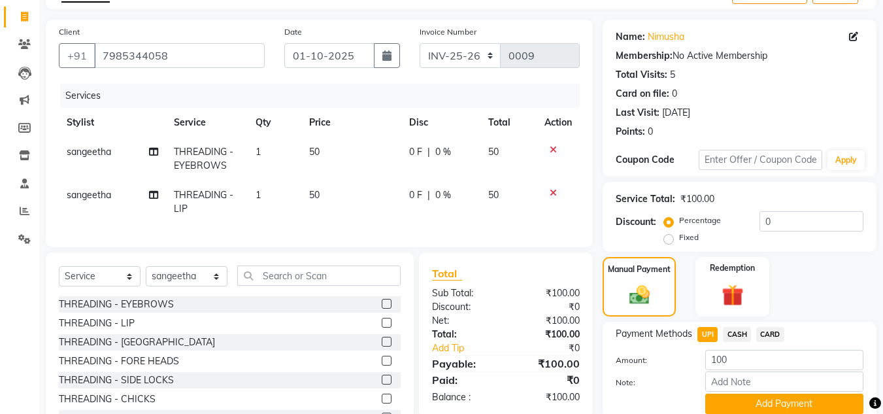
scroll to position [139, 0]
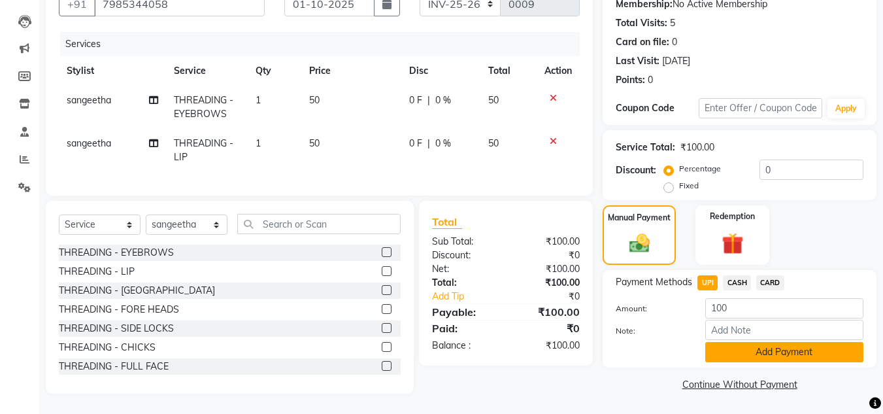
click at [791, 342] on button "Add Payment" at bounding box center [784, 352] width 158 height 20
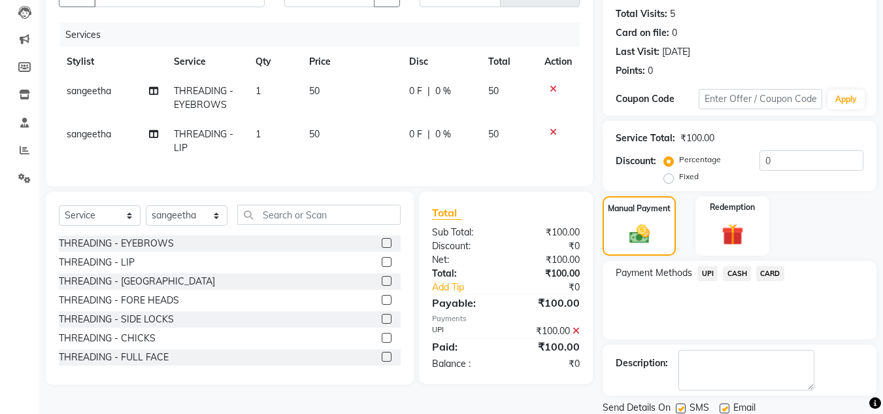
scroll to position [185, 0]
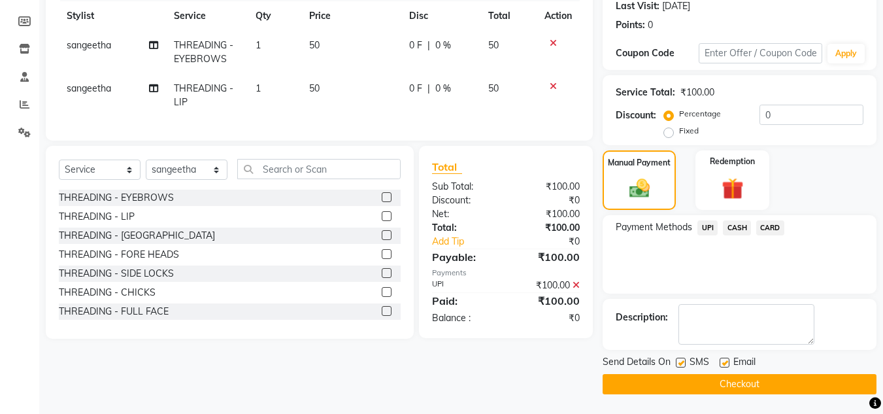
click at [793, 385] on button "Checkout" at bounding box center [739, 384] width 274 height 20
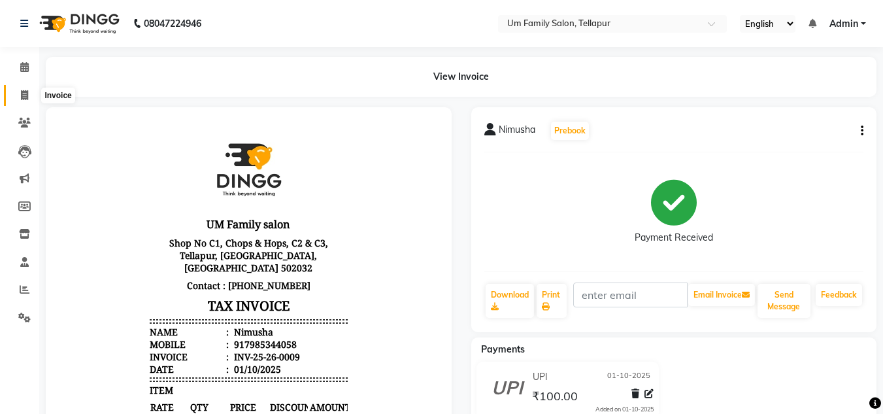
click at [25, 91] on icon at bounding box center [24, 95] width 7 height 10
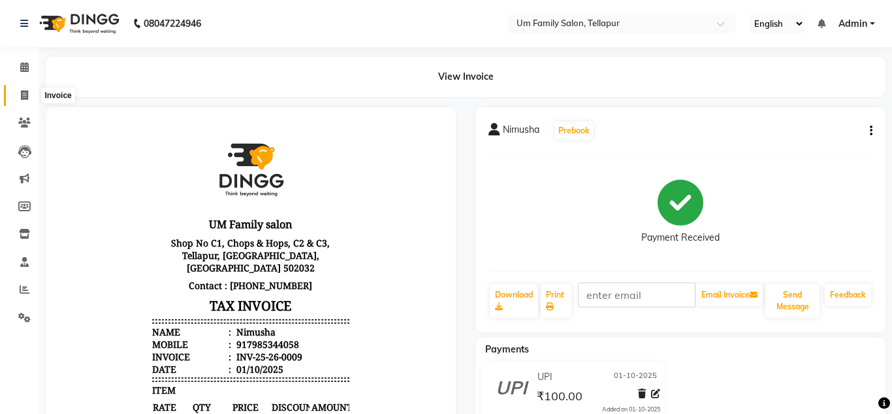
select select "service"
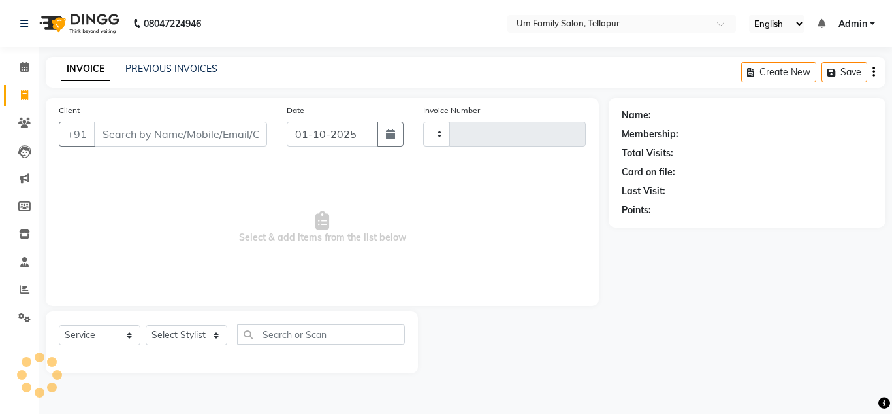
type input "0010"
select select "5102"
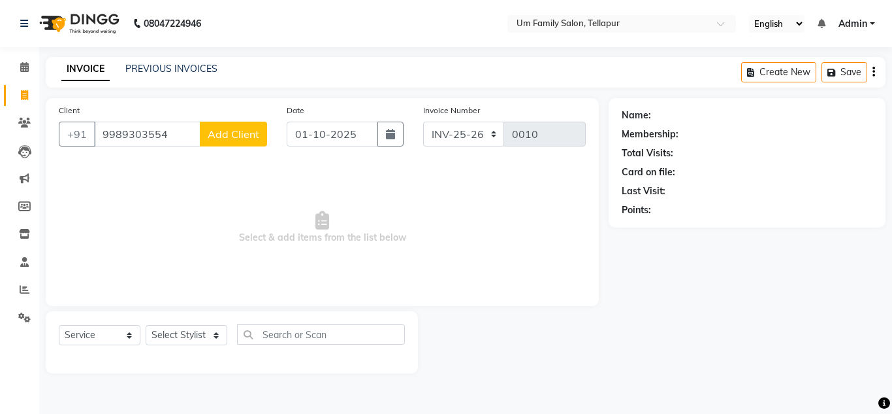
type input "9989303554"
click at [223, 137] on span "Add Client" at bounding box center [234, 133] width 52 height 13
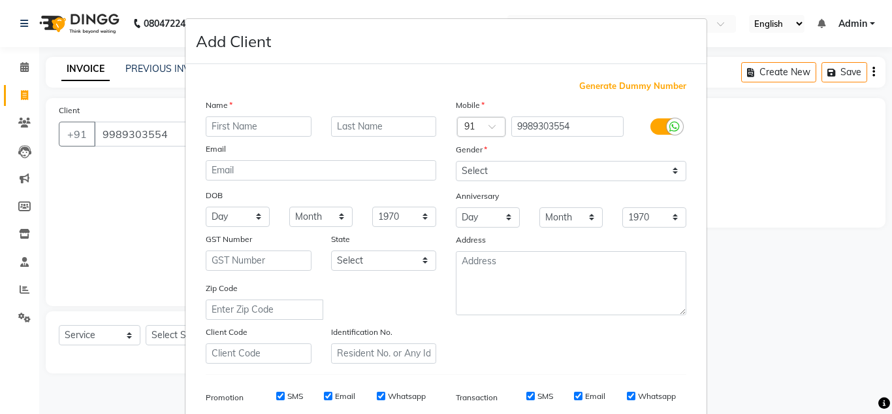
click at [238, 129] on input "text" at bounding box center [259, 126] width 106 height 20
type input "[PERSON_NAME]"
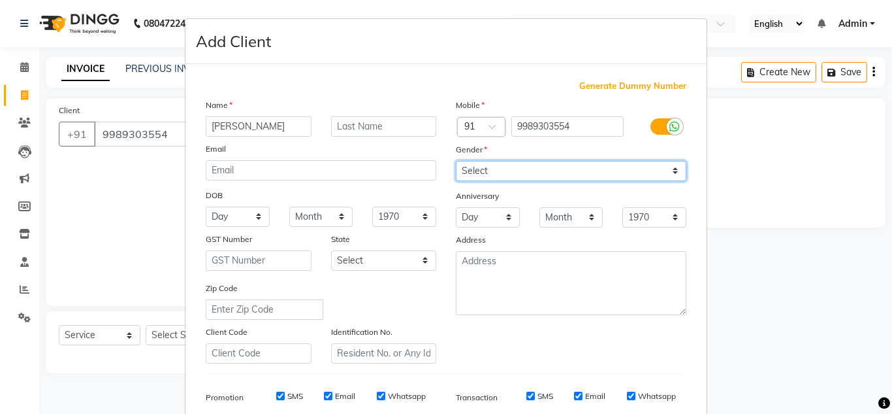
click at [468, 169] on select "Select [DEMOGRAPHIC_DATA] [DEMOGRAPHIC_DATA] Other Prefer Not To Say" at bounding box center [571, 171] width 231 height 20
select select "[DEMOGRAPHIC_DATA]"
click at [456, 161] on select "Select [DEMOGRAPHIC_DATA] [DEMOGRAPHIC_DATA] Other Prefer Not To Say" at bounding box center [571, 171] width 231 height 20
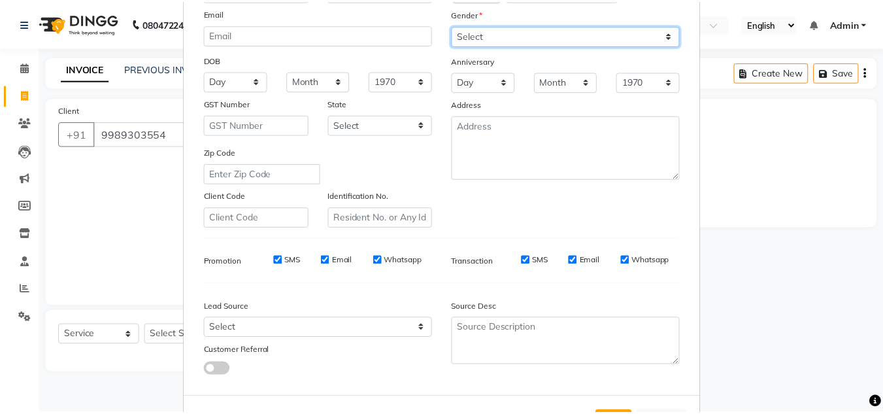
scroll to position [189, 0]
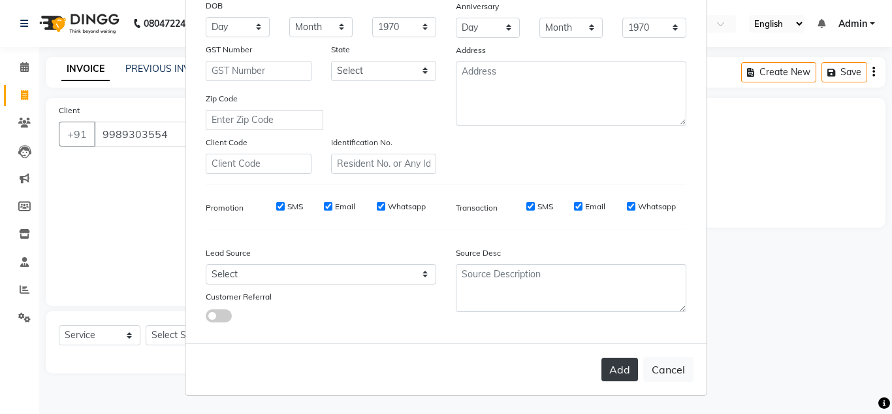
click at [613, 372] on button "Add" at bounding box center [620, 369] width 37 height 24
select select
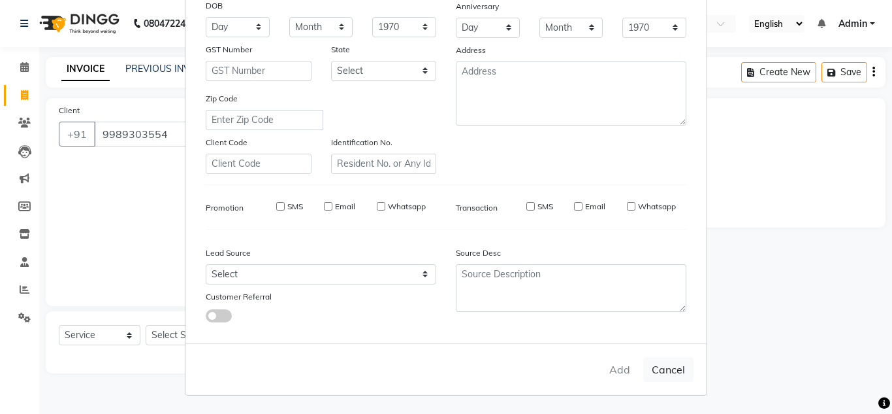
select select
checkbox input "false"
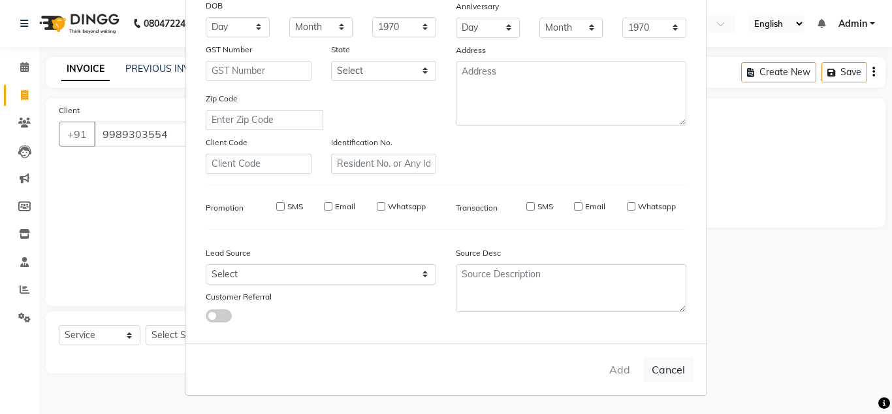
checkbox input "false"
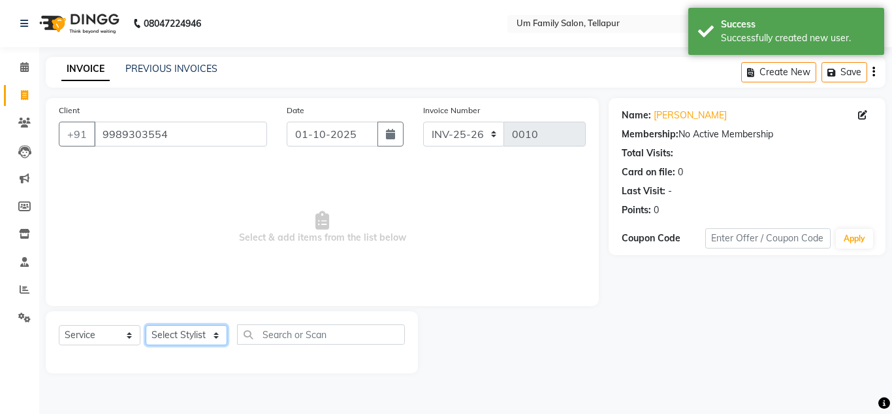
click at [187, 333] on select "Select Stylist Akash K. SAI pandu [PERSON_NAME]" at bounding box center [187, 335] width 82 height 20
select select "50956"
click at [146, 325] on select "Select Stylist Akash K. SAI pandu [PERSON_NAME]" at bounding box center [187, 335] width 82 height 20
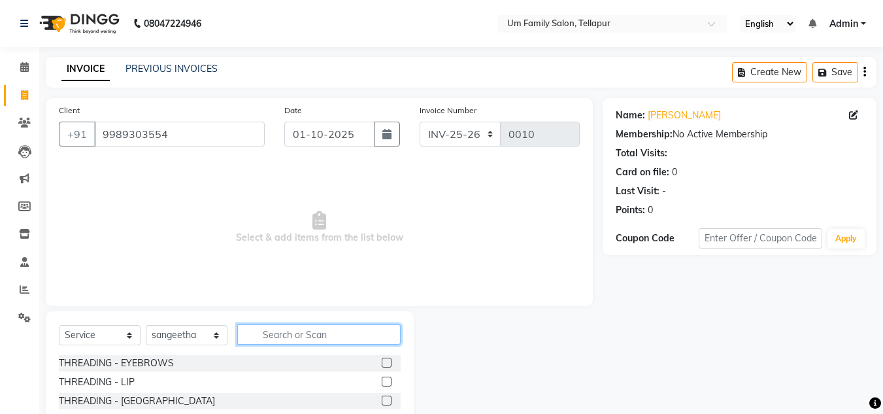
click at [272, 333] on input "text" at bounding box center [318, 334] width 163 height 20
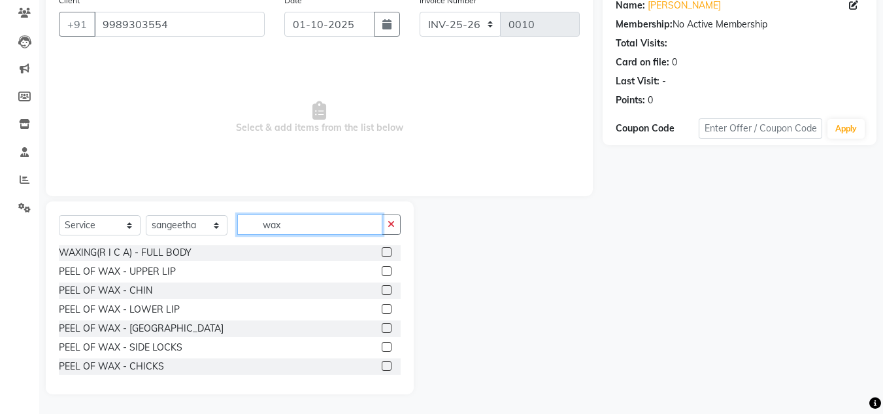
scroll to position [683, 0]
type input "wax"
click at [382, 342] on label at bounding box center [387, 346] width 10 height 10
click at [382, 342] on input "checkbox" at bounding box center [386, 346] width 8 height 8
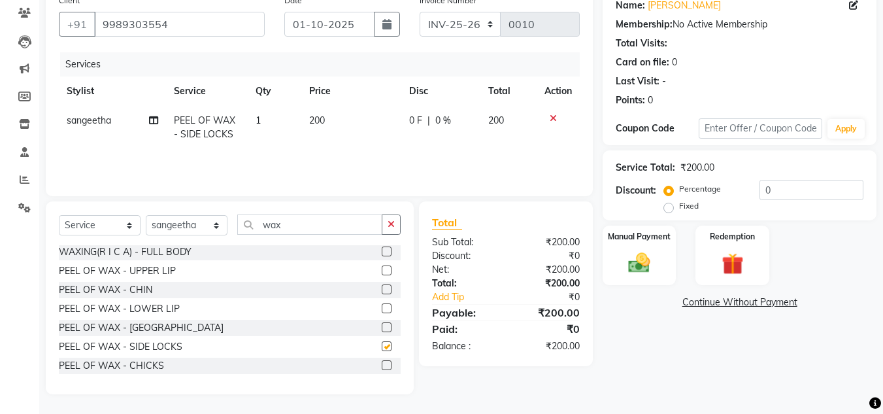
checkbox input "false"
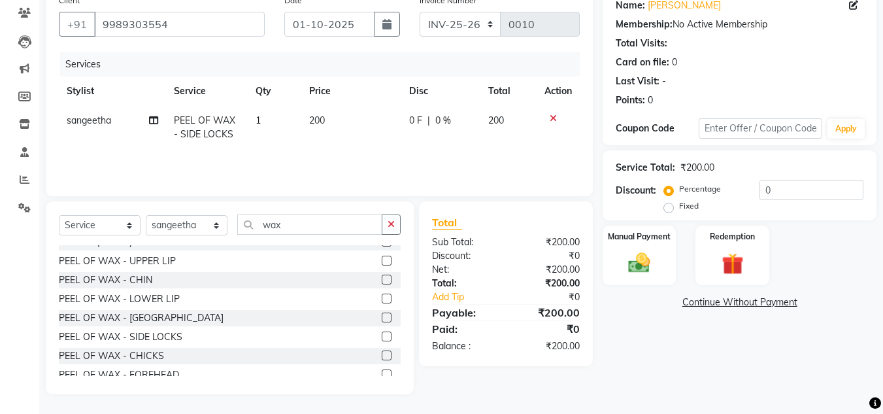
scroll to position [694, 0]
click at [382, 259] on label at bounding box center [387, 260] width 10 height 10
click at [382, 259] on input "checkbox" at bounding box center [386, 260] width 8 height 8
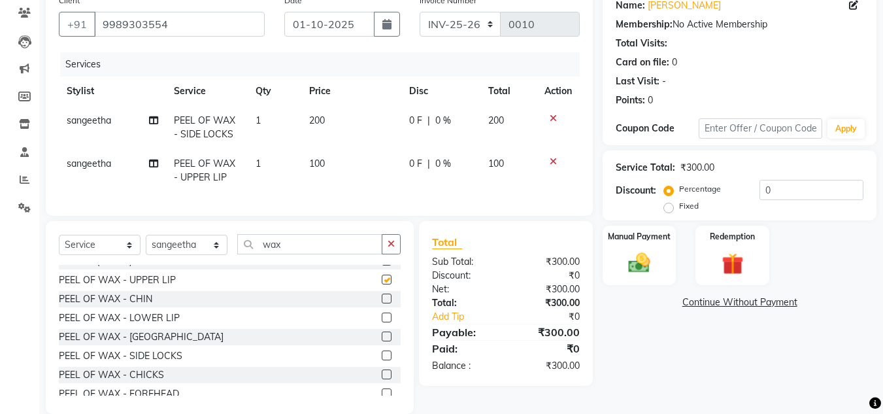
checkbox input "false"
click at [638, 267] on img at bounding box center [639, 263] width 37 height 26
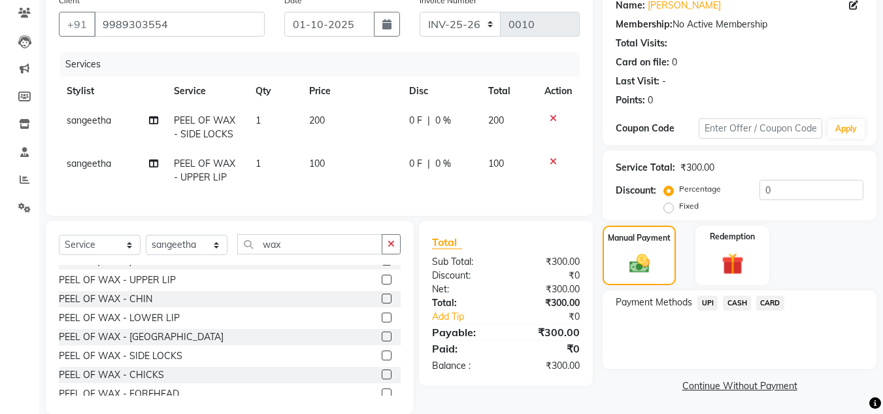
click at [710, 300] on span "UPI" at bounding box center [707, 302] width 20 height 15
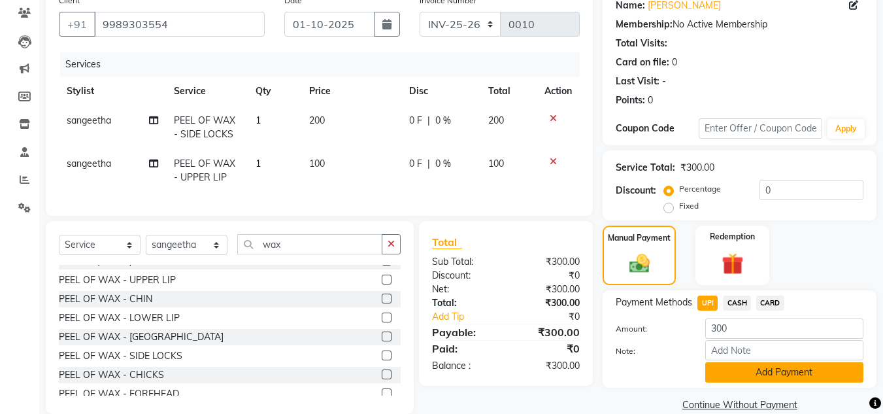
click at [760, 372] on button "Add Payment" at bounding box center [784, 372] width 158 height 20
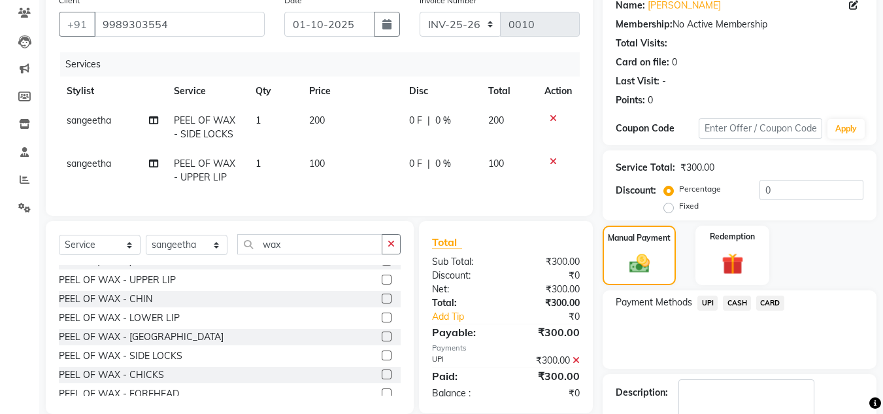
scroll to position [185, 0]
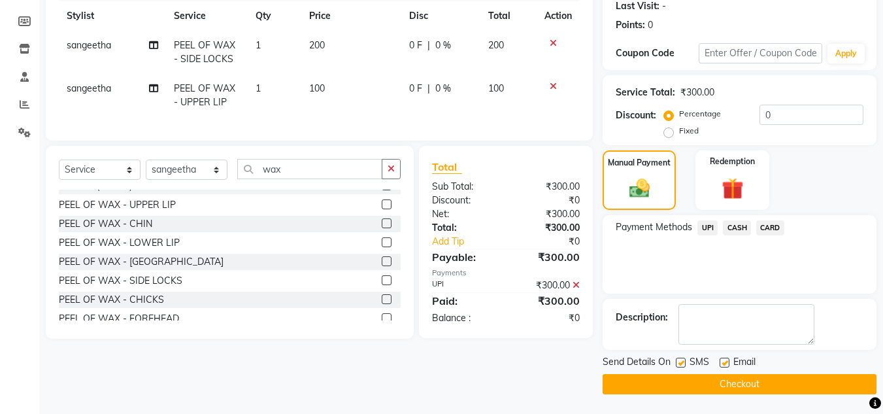
click at [760, 376] on button "Checkout" at bounding box center [739, 384] width 274 height 20
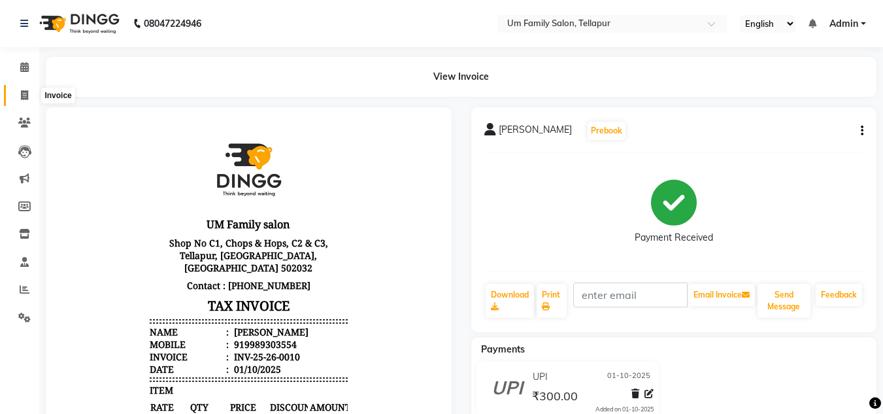
click at [26, 95] on icon at bounding box center [24, 95] width 7 height 10
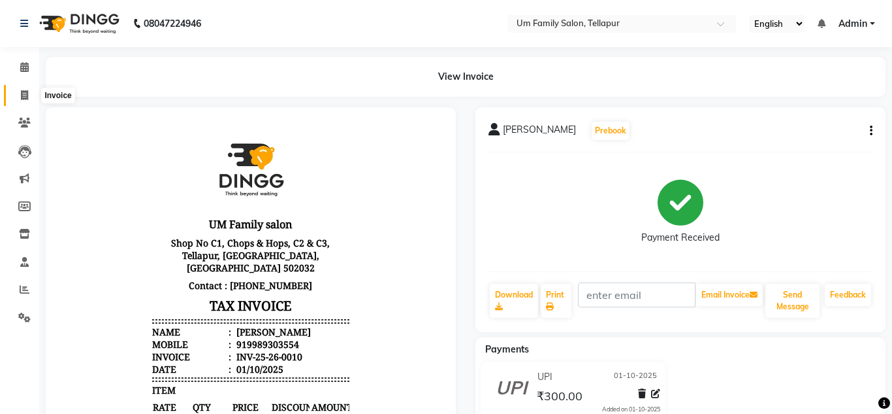
select select "service"
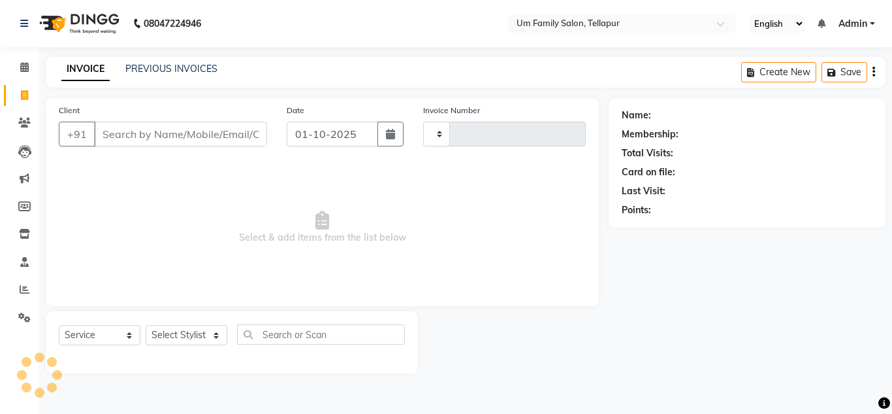
type input "0011"
select select "5102"
